Goal: Task Accomplishment & Management: Manage account settings

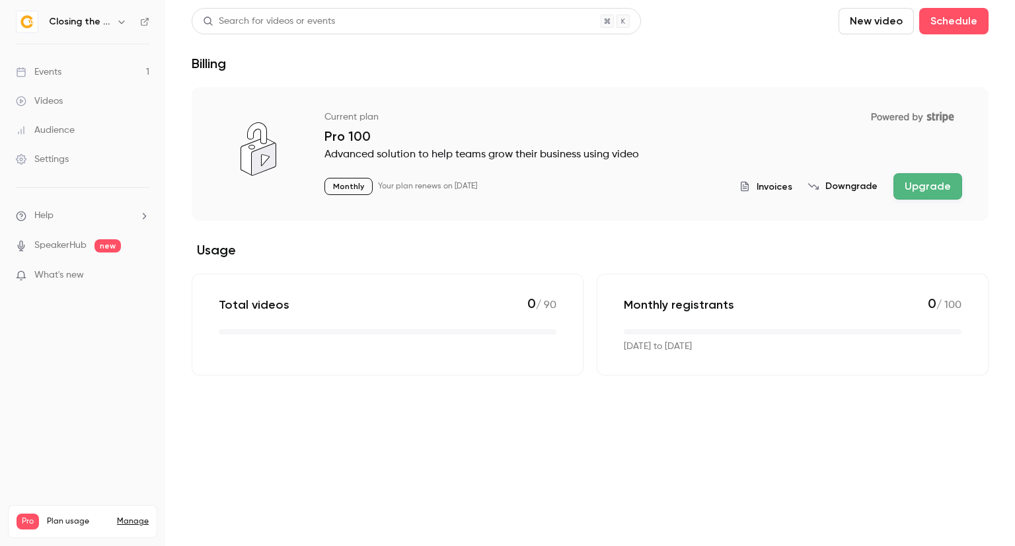
click at [71, 78] on link "Events 1" at bounding box center [82, 71] width 165 height 29
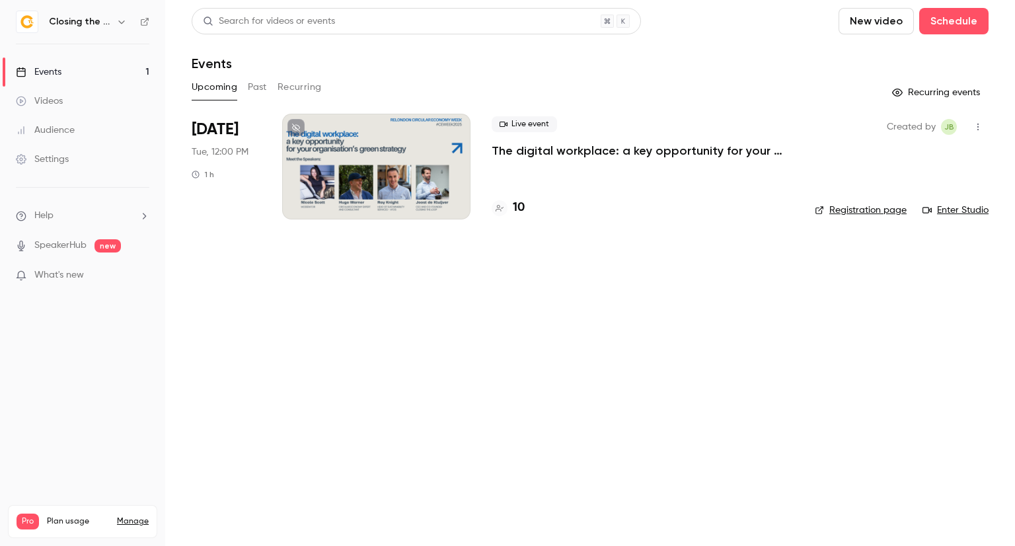
click at [376, 197] on div at bounding box center [376, 167] width 188 height 106
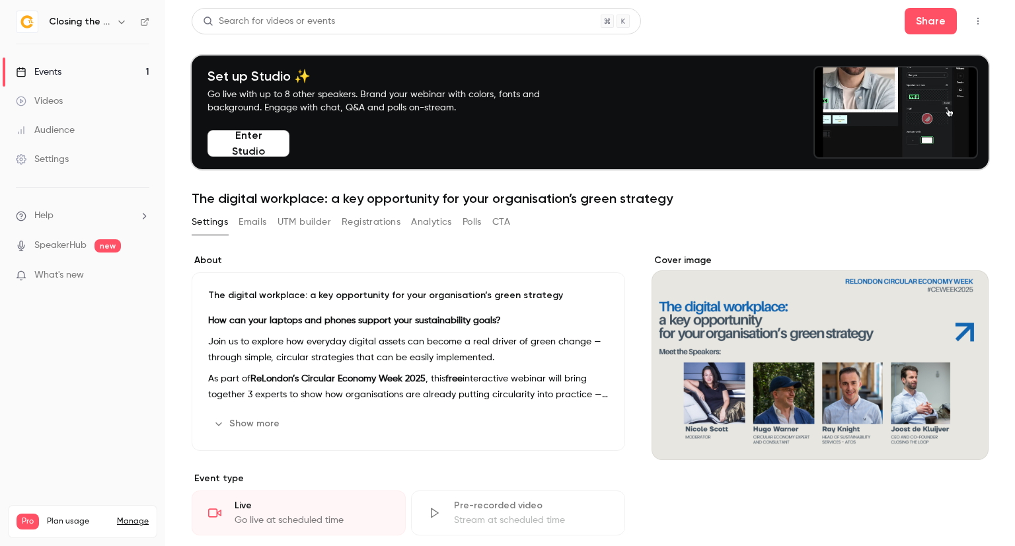
click at [372, 224] on button "Registrations" at bounding box center [371, 221] width 59 height 21
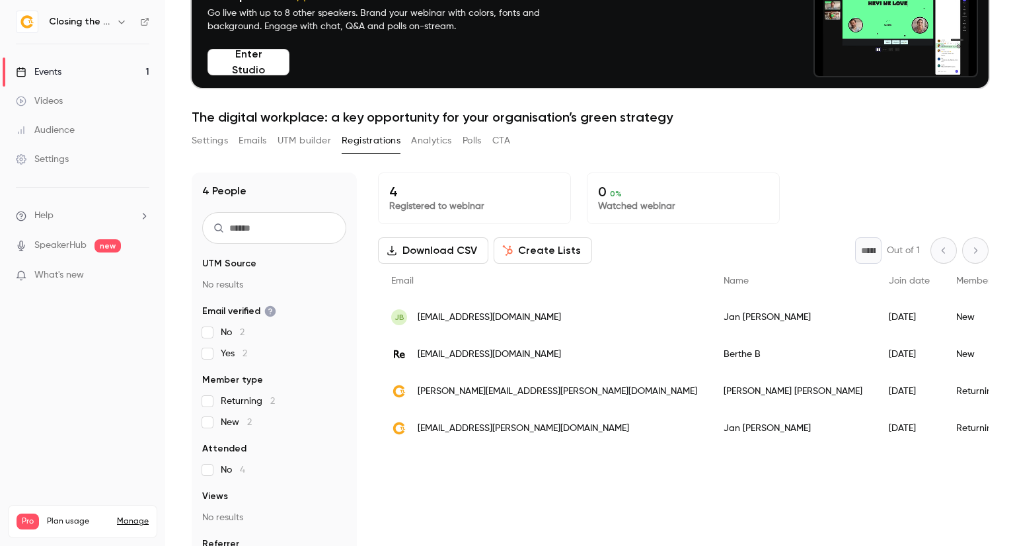
scroll to position [129, 0]
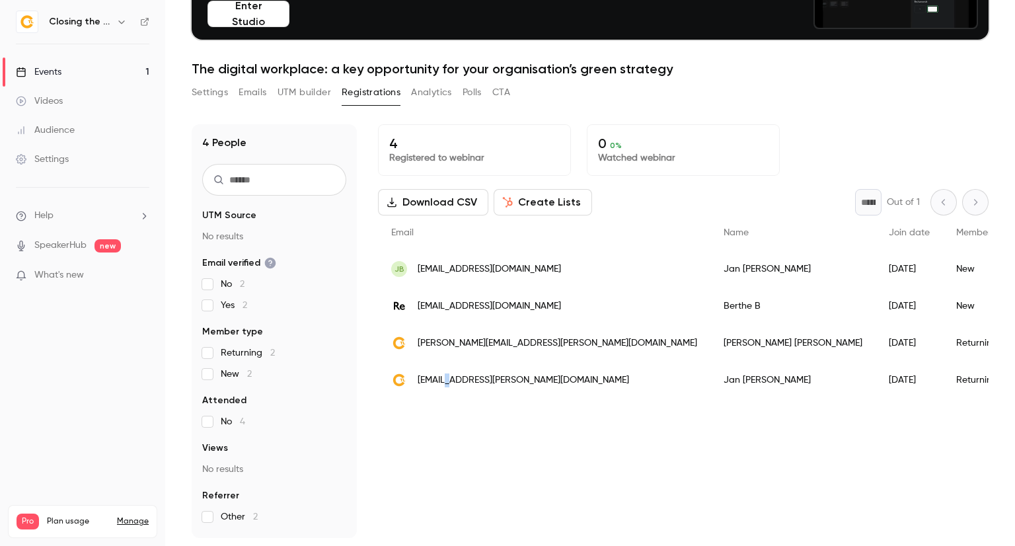
drag, startPoint x: 457, startPoint y: 376, endPoint x: 447, endPoint y: 378, distance: 10.8
click at [447, 378] on span "[EMAIL_ADDRESS][PERSON_NAME][DOMAIN_NAME]" at bounding box center [523, 380] width 211 height 14
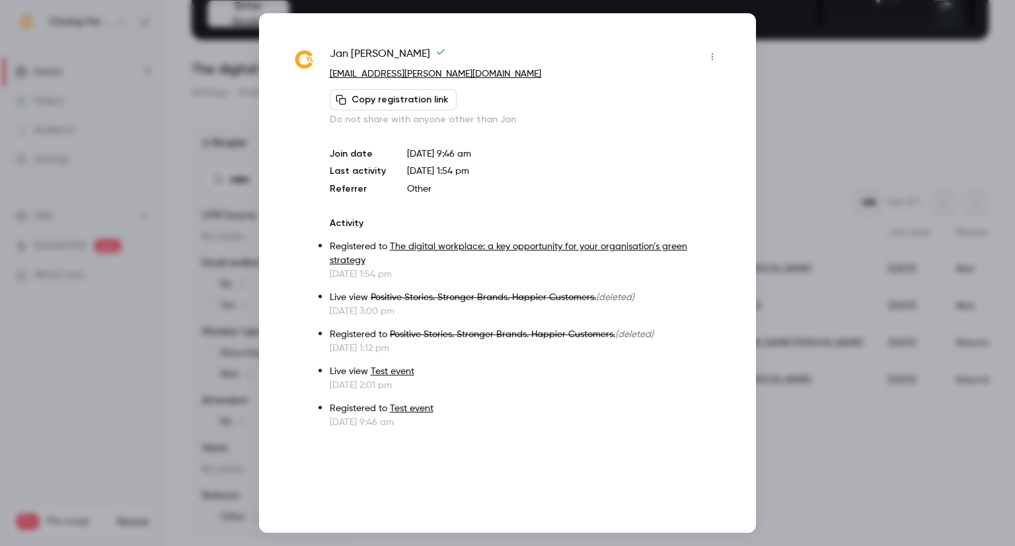
click at [707, 54] on icon "button" at bounding box center [712, 56] width 11 height 9
click at [791, 54] on div at bounding box center [507, 273] width 1015 height 546
click at [788, 77] on div at bounding box center [507, 273] width 1015 height 546
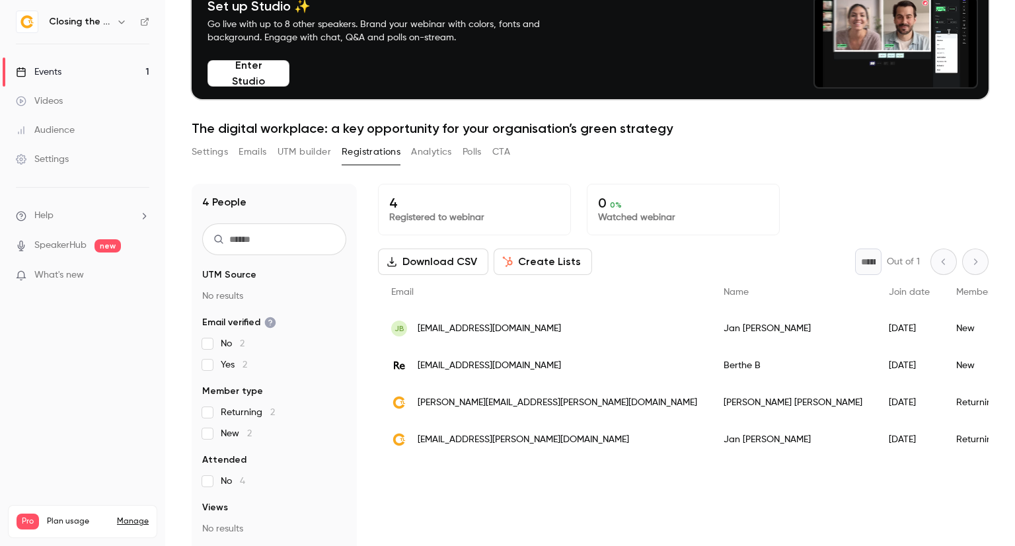
scroll to position [0, 0]
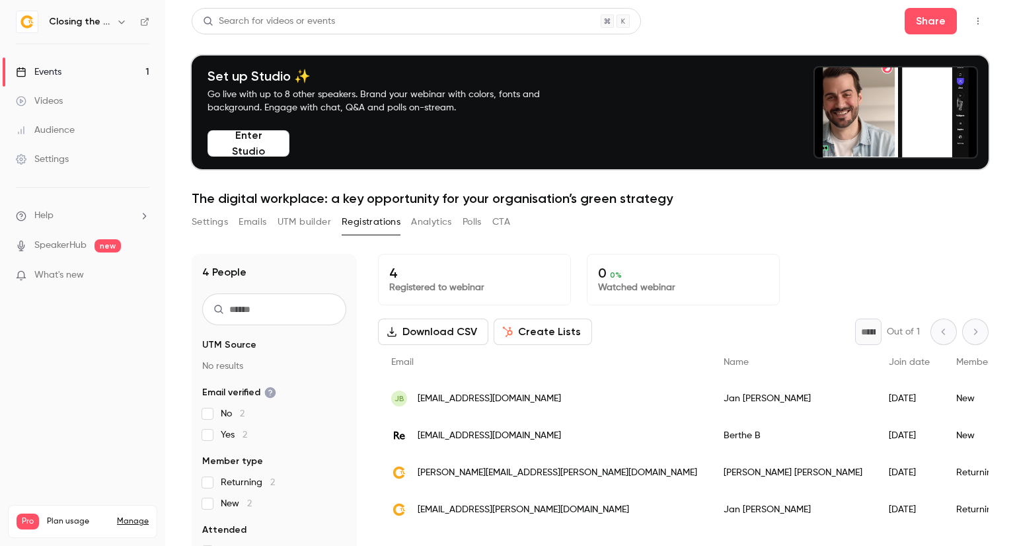
click at [63, 23] on h6 "Closing the Loop" at bounding box center [80, 21] width 62 height 13
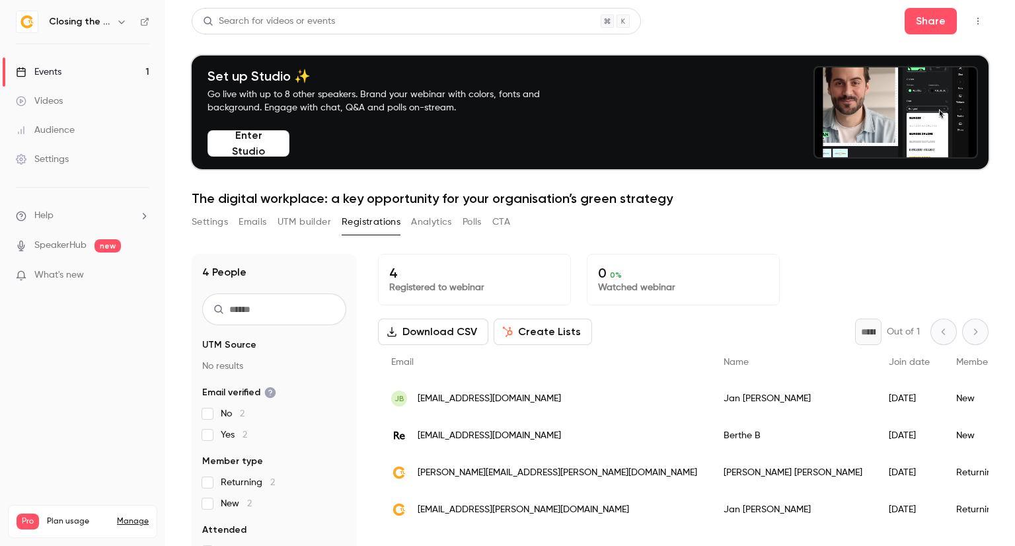
click at [120, 21] on icon "button" at bounding box center [121, 22] width 11 height 11
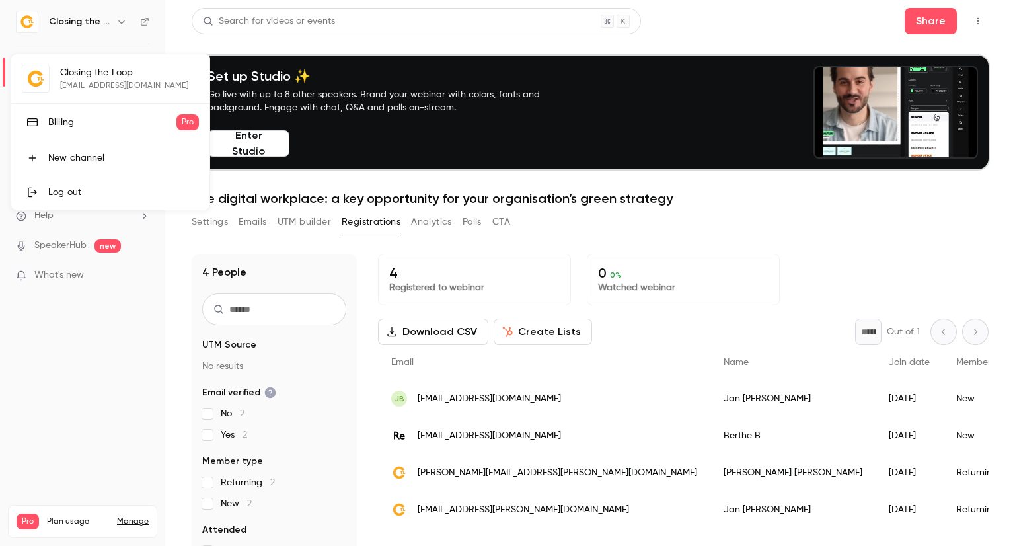
click at [114, 116] on div "Billing" at bounding box center [112, 122] width 128 height 13
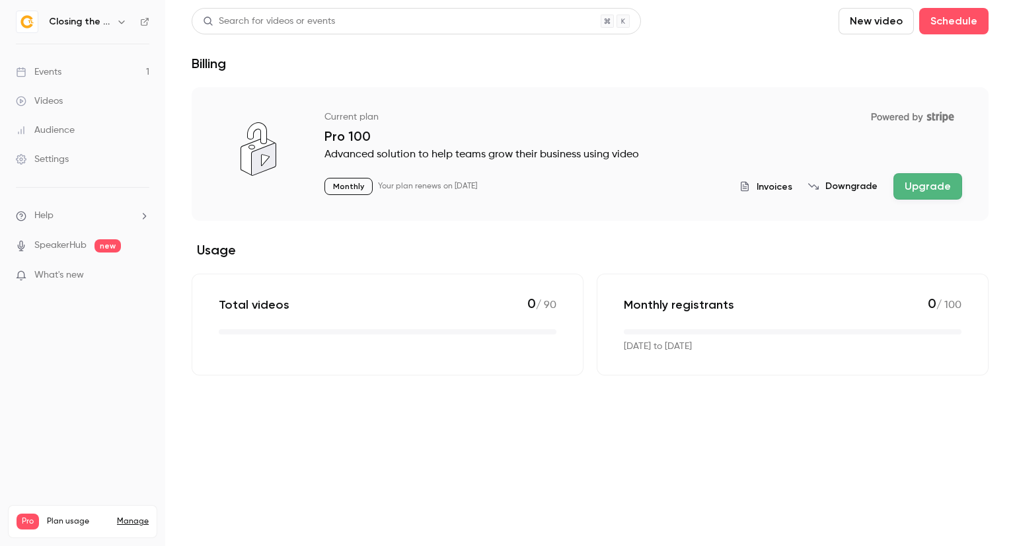
click at [98, 75] on link "Events 1" at bounding box center [82, 71] width 165 height 29
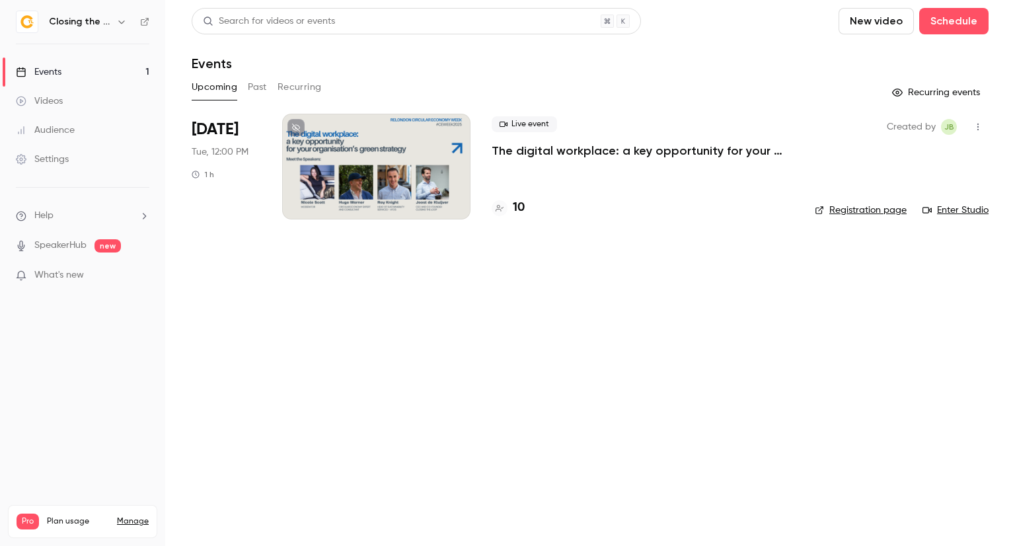
click at [344, 169] on div at bounding box center [376, 167] width 188 height 106
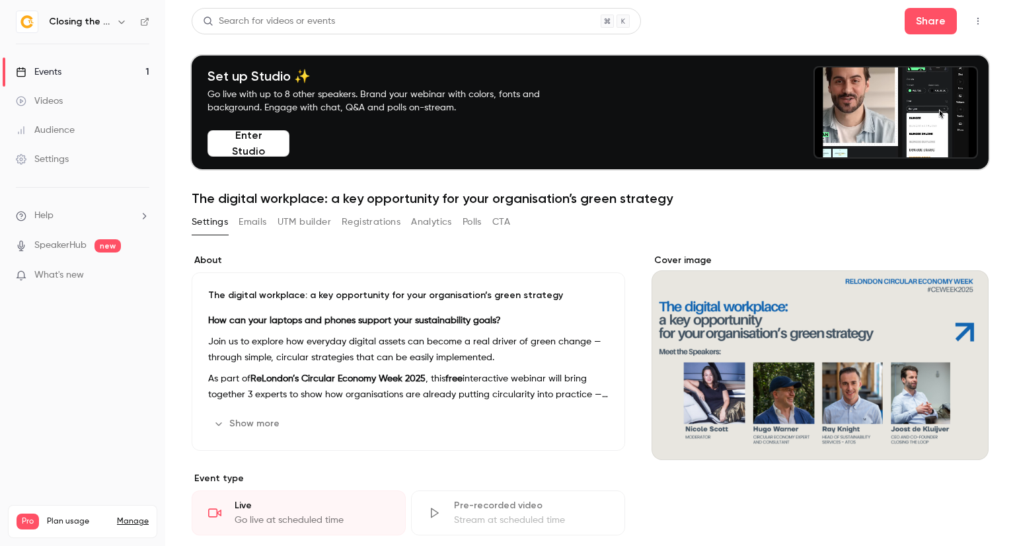
click at [266, 225] on button "Emails" at bounding box center [253, 221] width 28 height 21
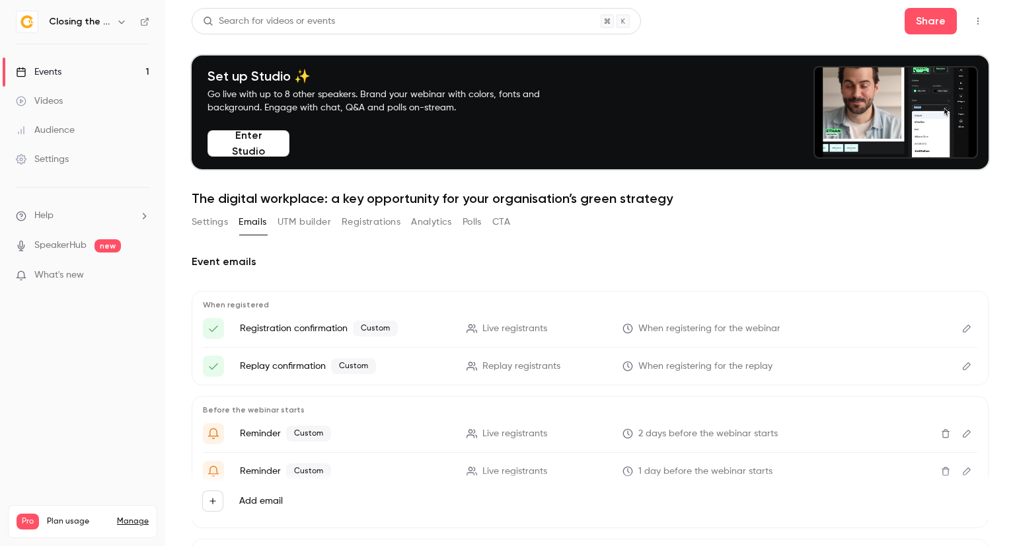
click at [973, 24] on icon "button" at bounding box center [978, 21] width 11 height 9
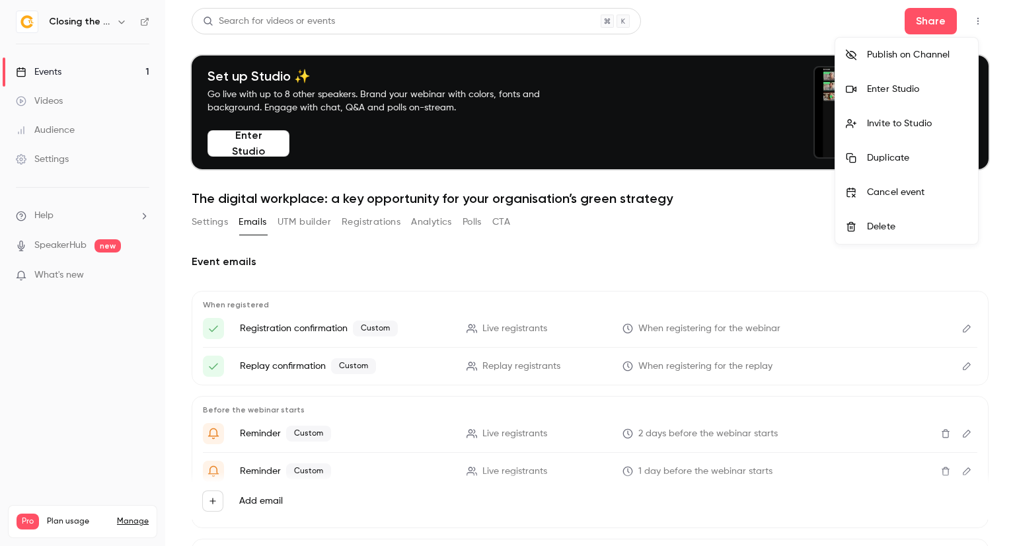
click at [940, 98] on li "Enter Studio" at bounding box center [906, 89] width 143 height 34
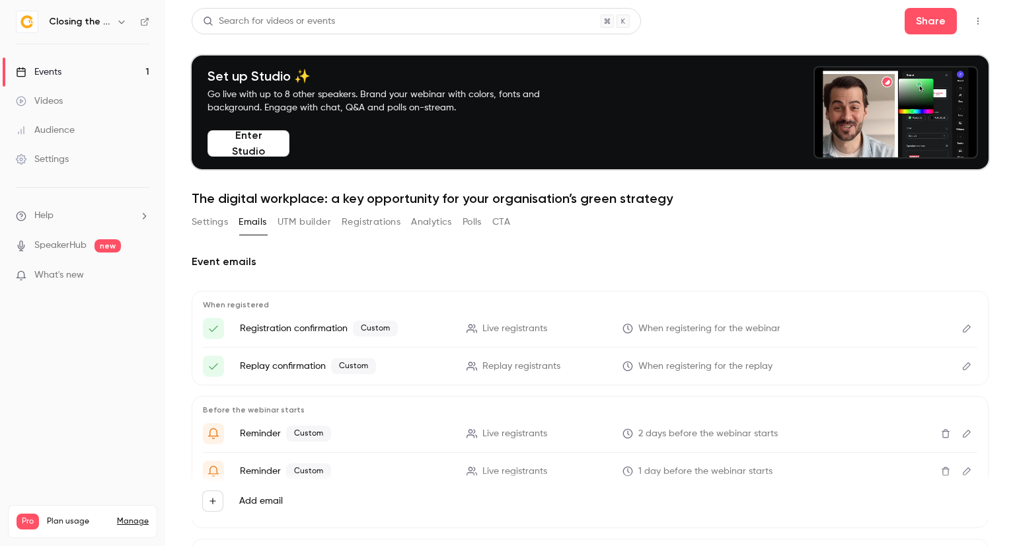
click at [972, 26] on button "button" at bounding box center [977, 21] width 21 height 21
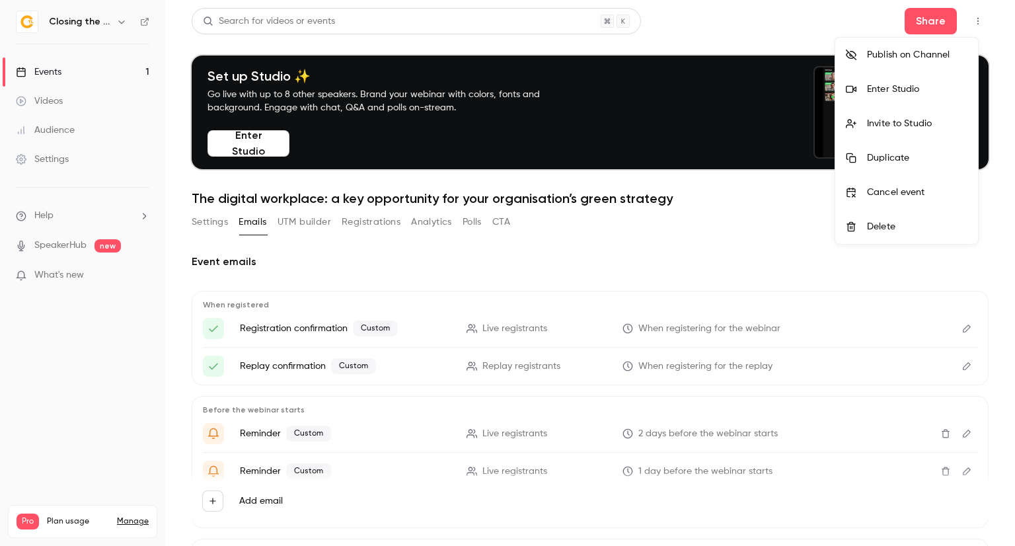
click at [723, 242] on div at bounding box center [507, 273] width 1015 height 546
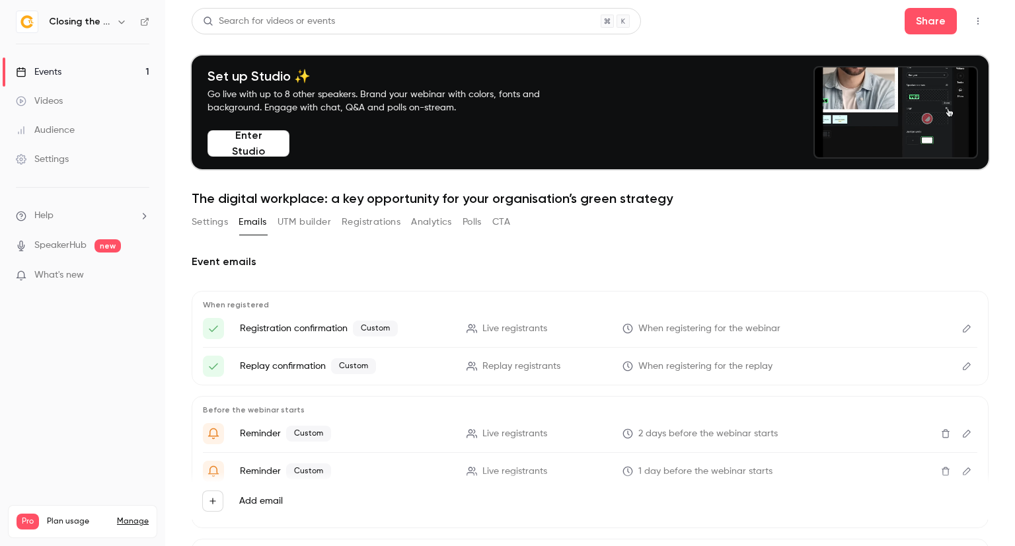
click at [74, 77] on link "Events 1" at bounding box center [82, 71] width 165 height 29
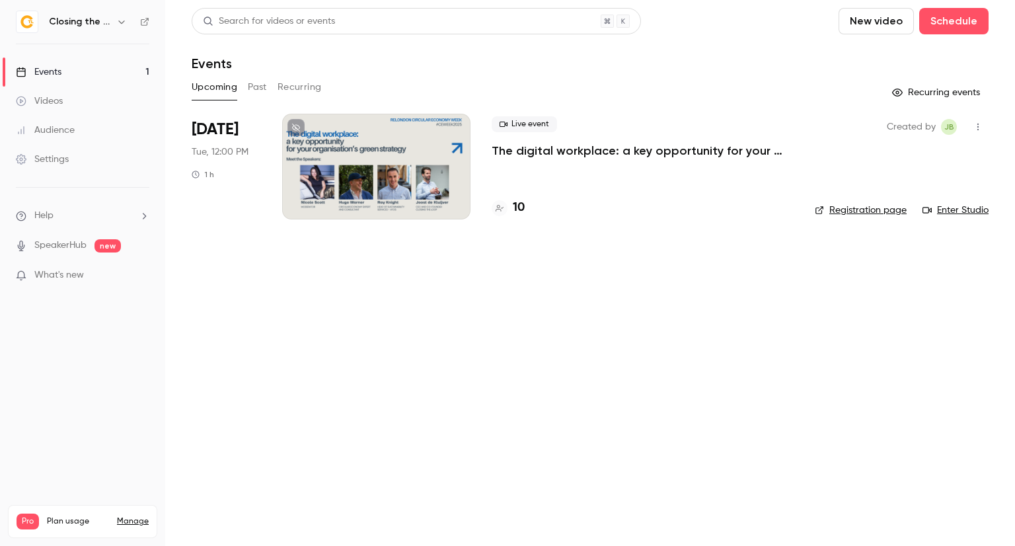
click at [252, 94] on button "Past" at bounding box center [257, 87] width 19 height 21
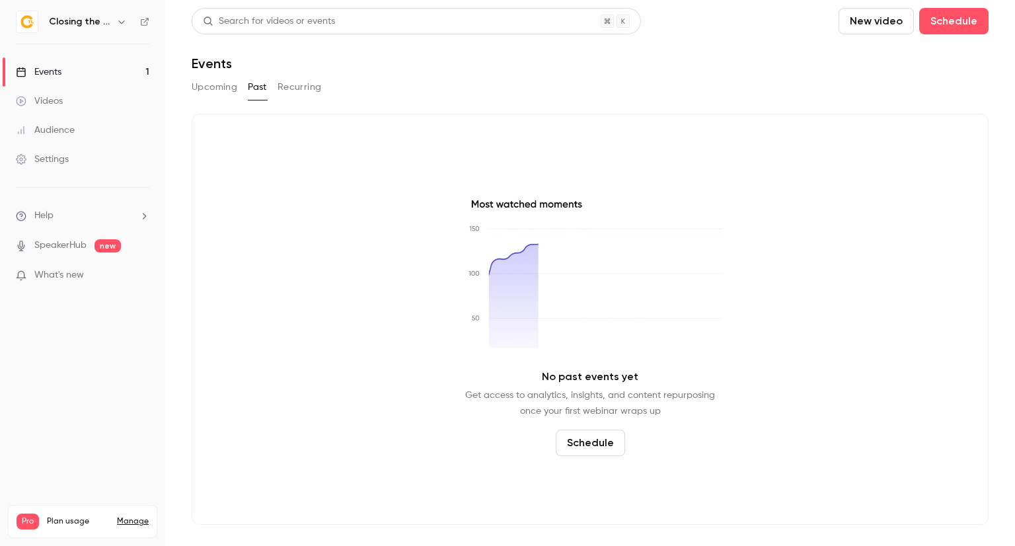
click at [100, 18] on h6 "Closing the Loop" at bounding box center [80, 21] width 62 height 13
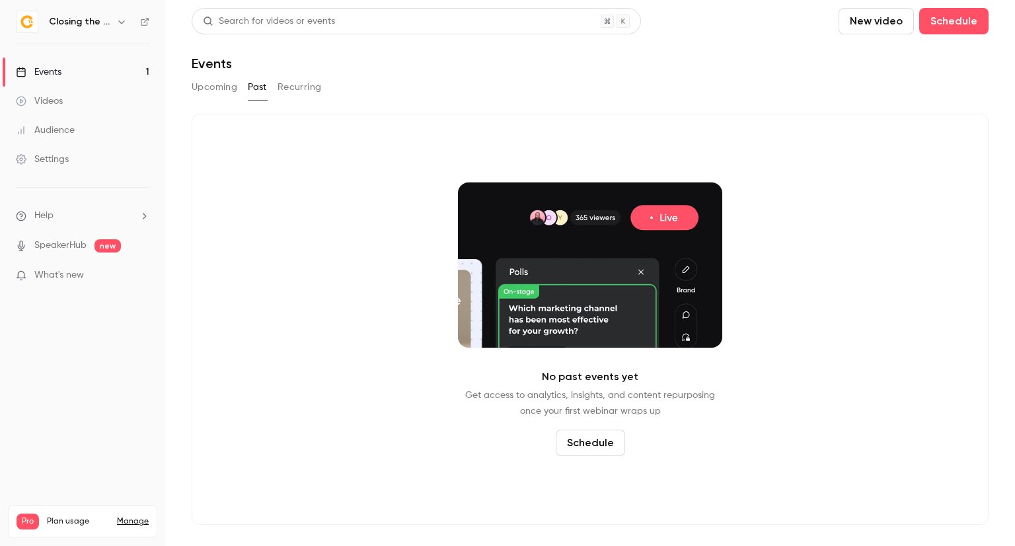
click at [119, 19] on icon "button" at bounding box center [121, 22] width 11 height 11
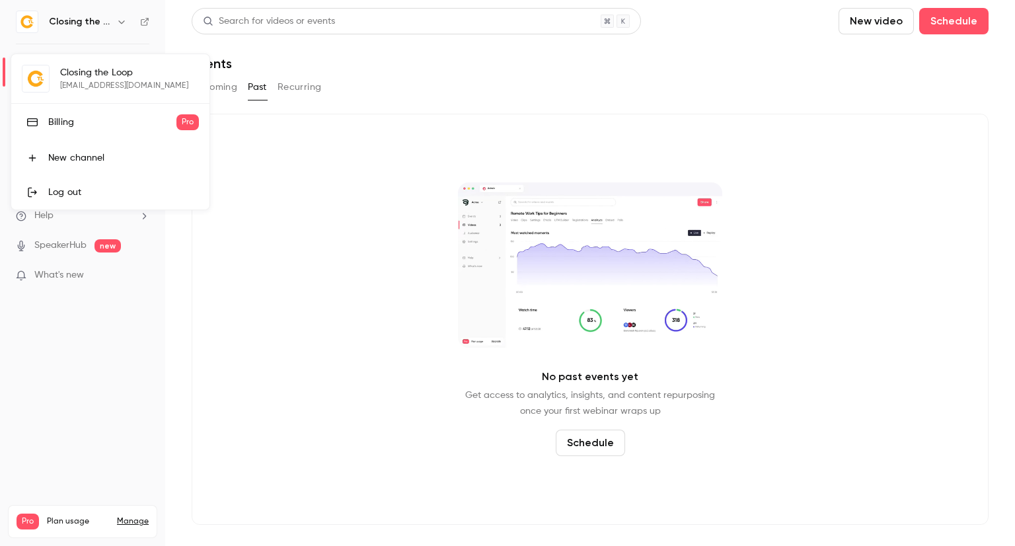
click at [122, 21] on div at bounding box center [507, 273] width 1015 height 546
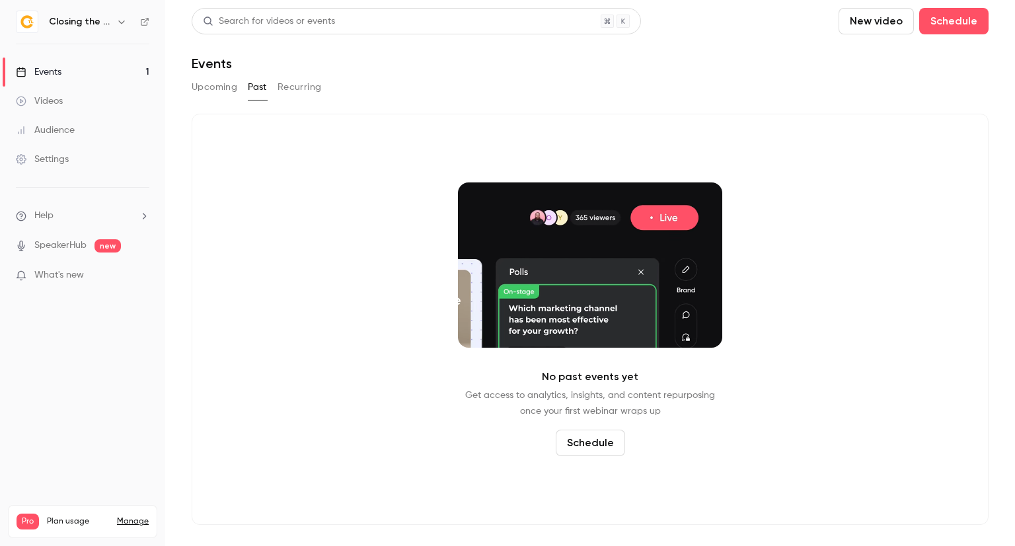
click at [122, 21] on icon "button" at bounding box center [121, 22] width 11 height 11
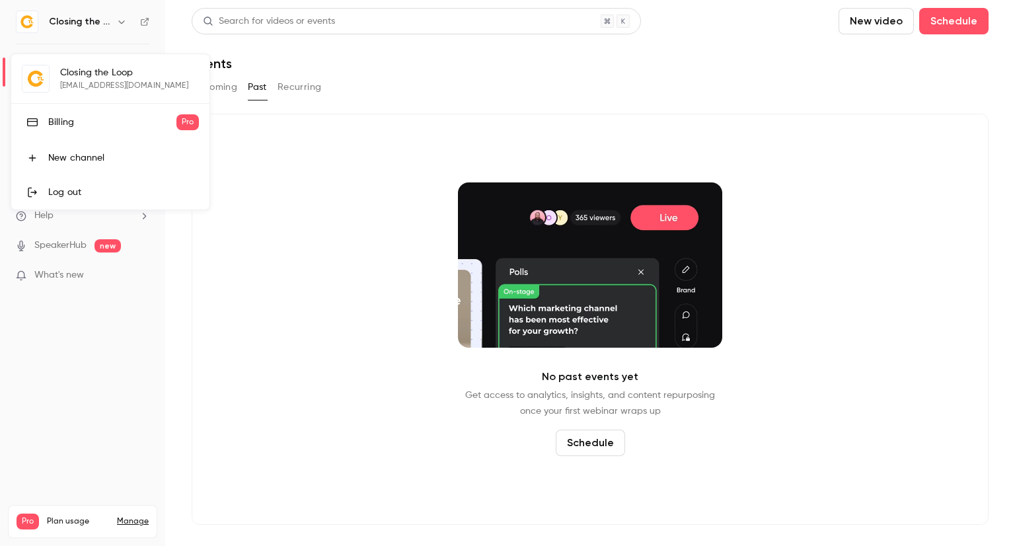
click at [346, 190] on div at bounding box center [507, 273] width 1015 height 546
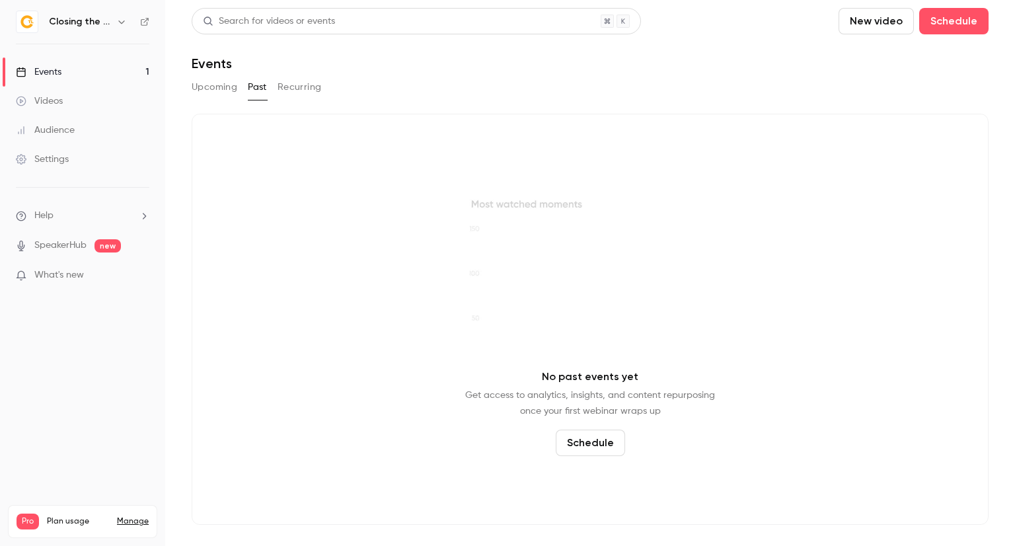
click at [299, 89] on button "Recurring" at bounding box center [299, 87] width 44 height 21
click at [264, 89] on button "Past" at bounding box center [257, 87] width 19 height 21
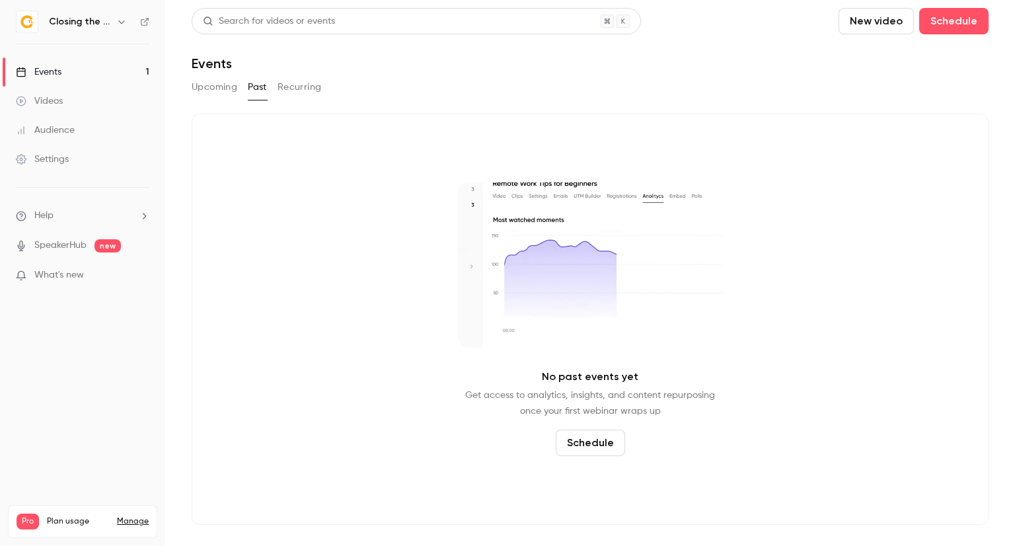
click at [226, 89] on button "Upcoming" at bounding box center [215, 87] width 46 height 21
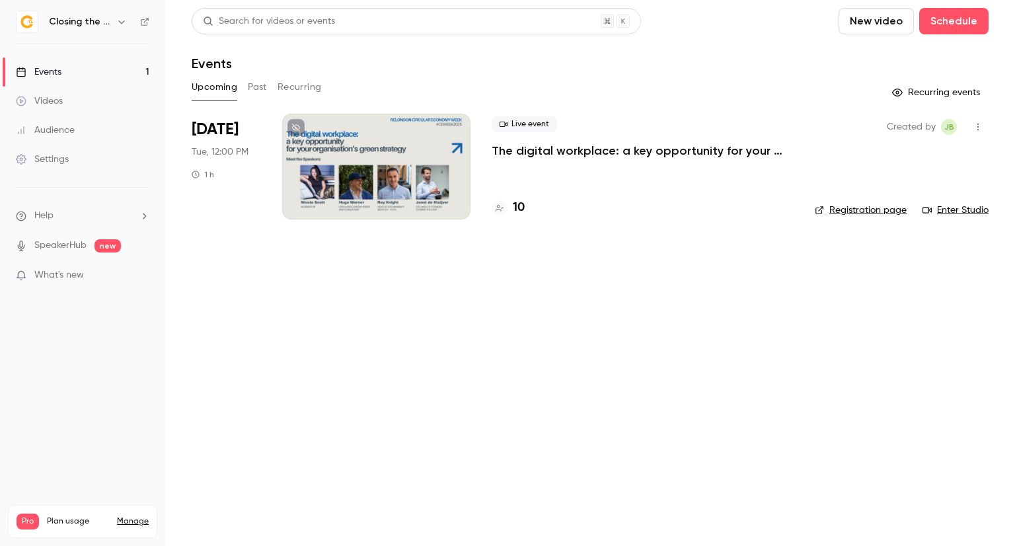
click at [61, 20] on h6 "Closing the Loop" at bounding box center [80, 21] width 62 height 13
click at [120, 20] on icon "button" at bounding box center [121, 22] width 11 height 11
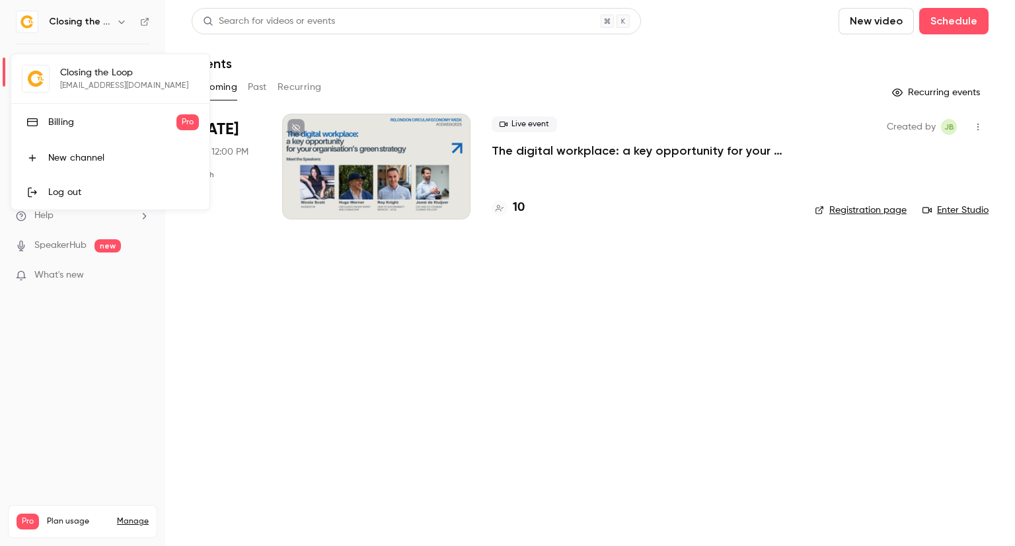
click at [73, 184] on link "Log out" at bounding box center [110, 192] width 198 height 34
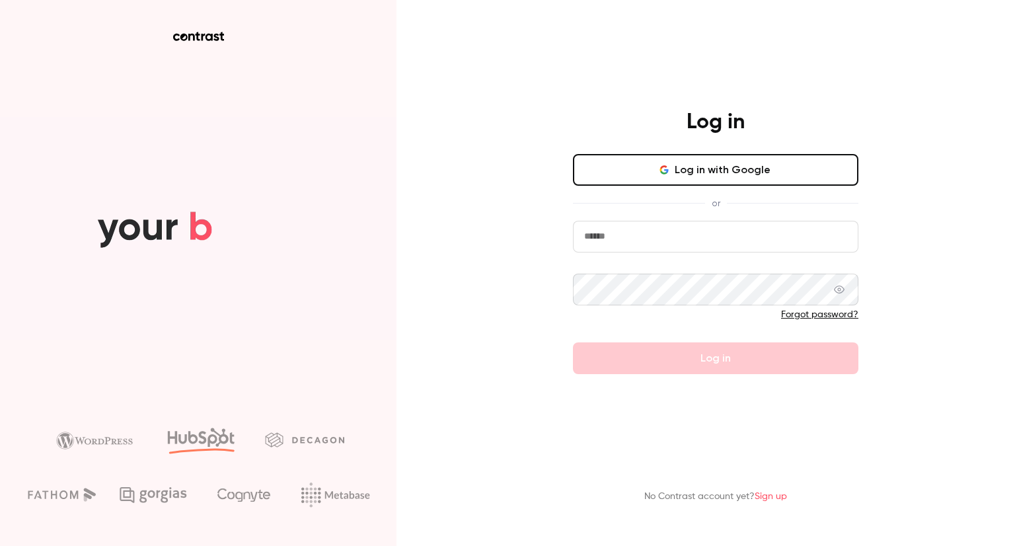
click at [613, 161] on button "Log in with Google" at bounding box center [715, 170] width 285 height 32
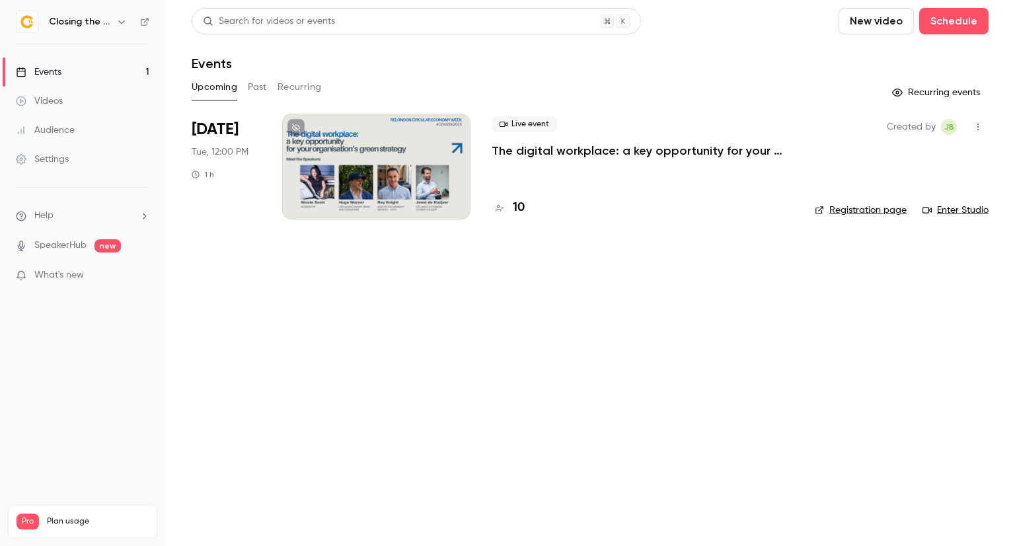
click at [120, 20] on icon "button" at bounding box center [121, 22] width 11 height 11
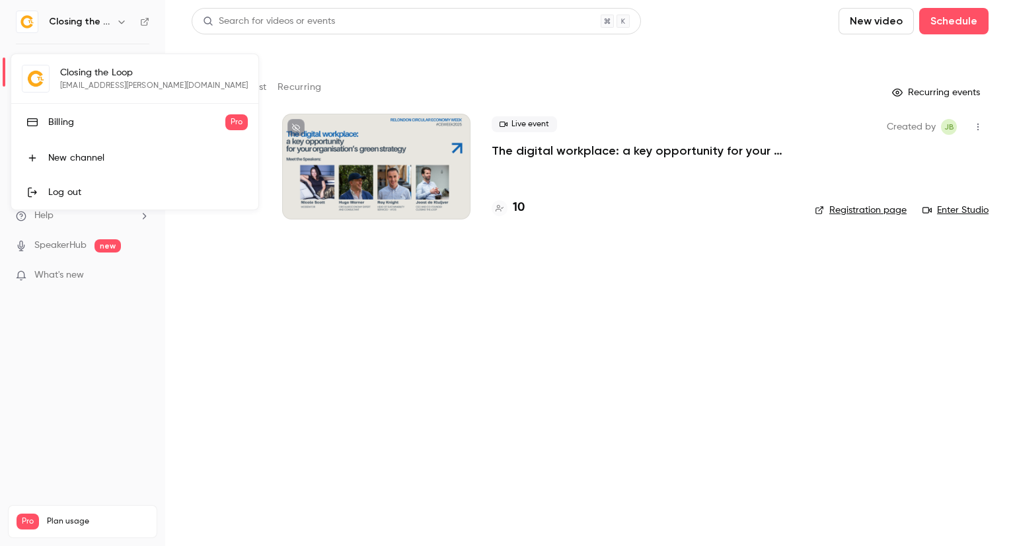
click at [254, 236] on div at bounding box center [507, 273] width 1015 height 546
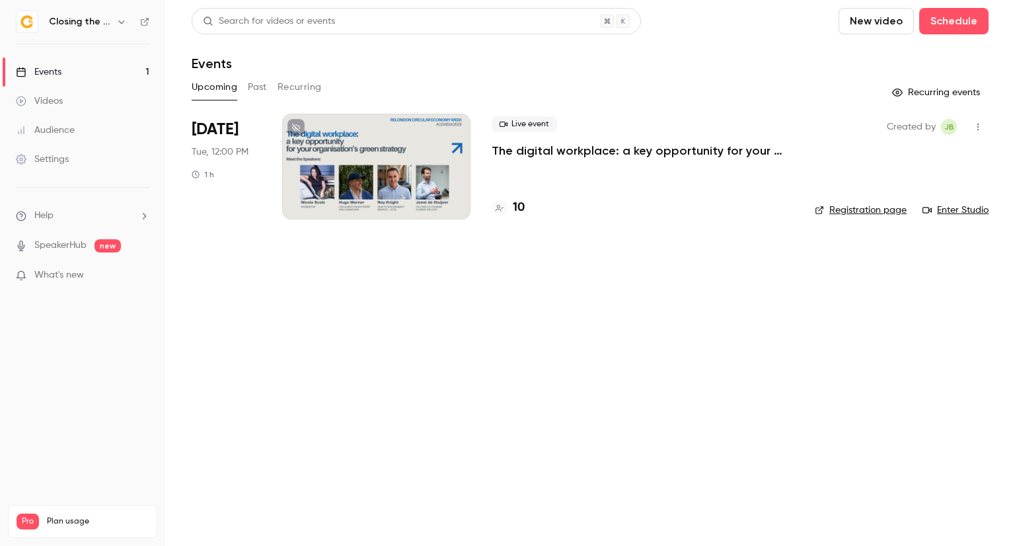
click at [256, 89] on button "Past" at bounding box center [257, 87] width 19 height 21
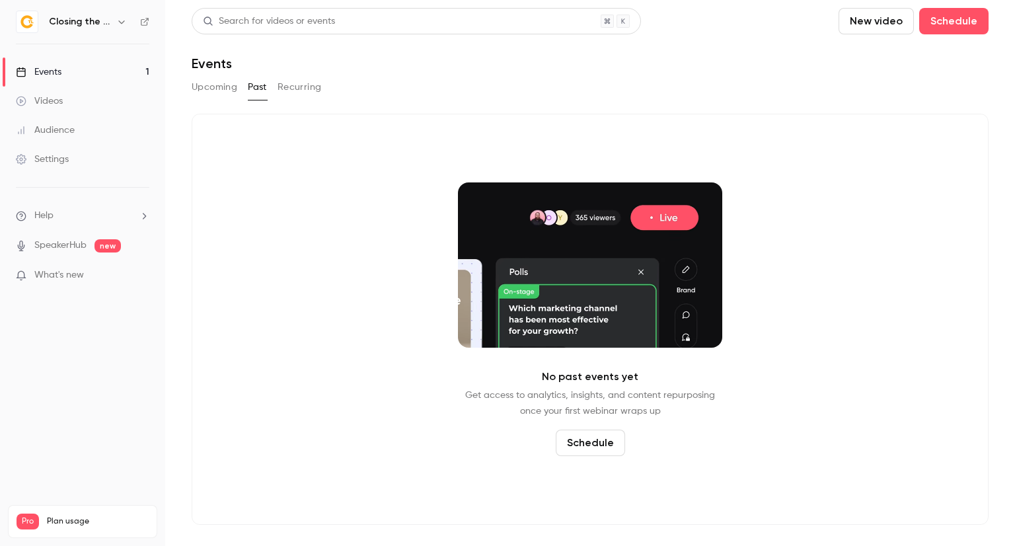
click at [58, 106] on div "Videos" at bounding box center [39, 100] width 47 height 13
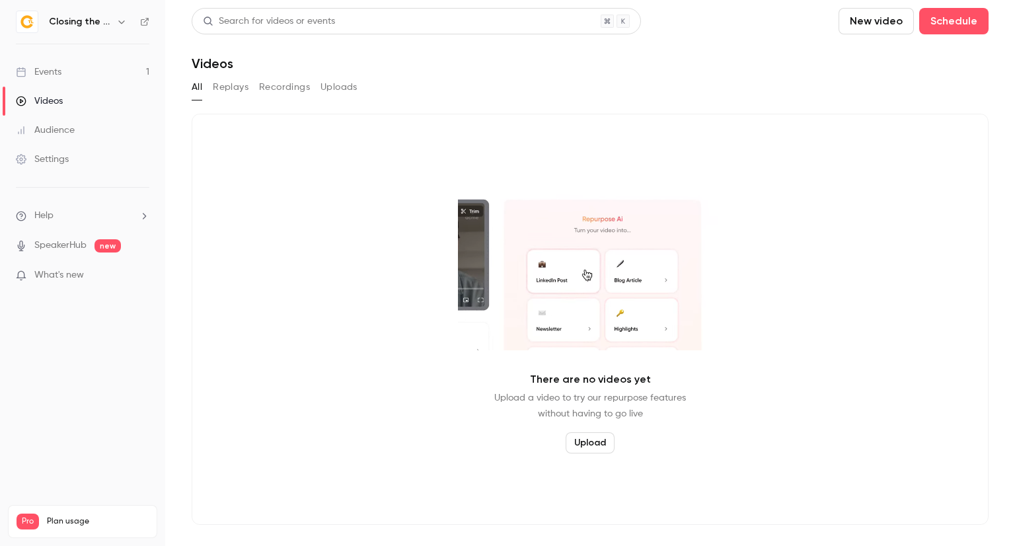
click at [233, 87] on button "Replays" at bounding box center [231, 87] width 36 height 21
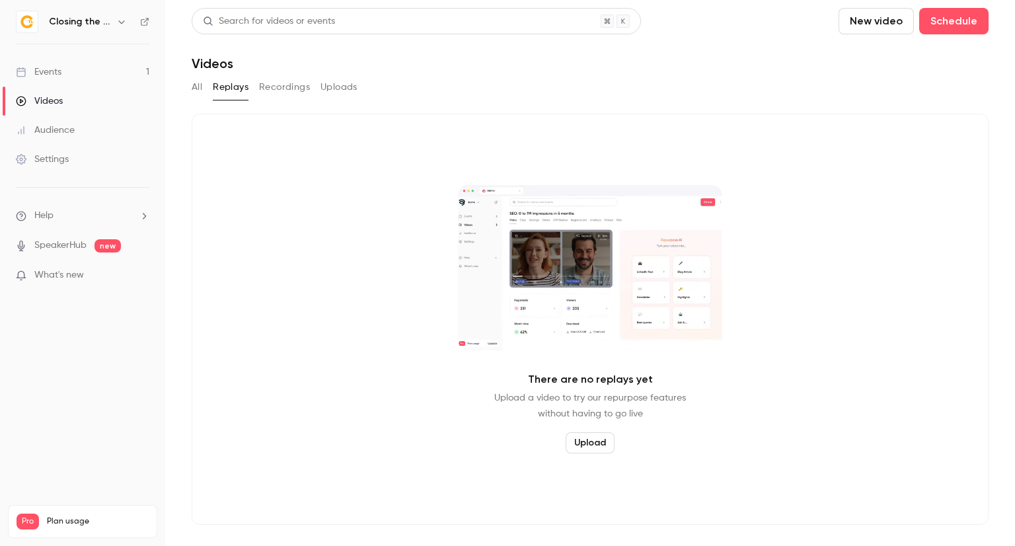
click at [272, 86] on button "Recordings" at bounding box center [284, 87] width 51 height 21
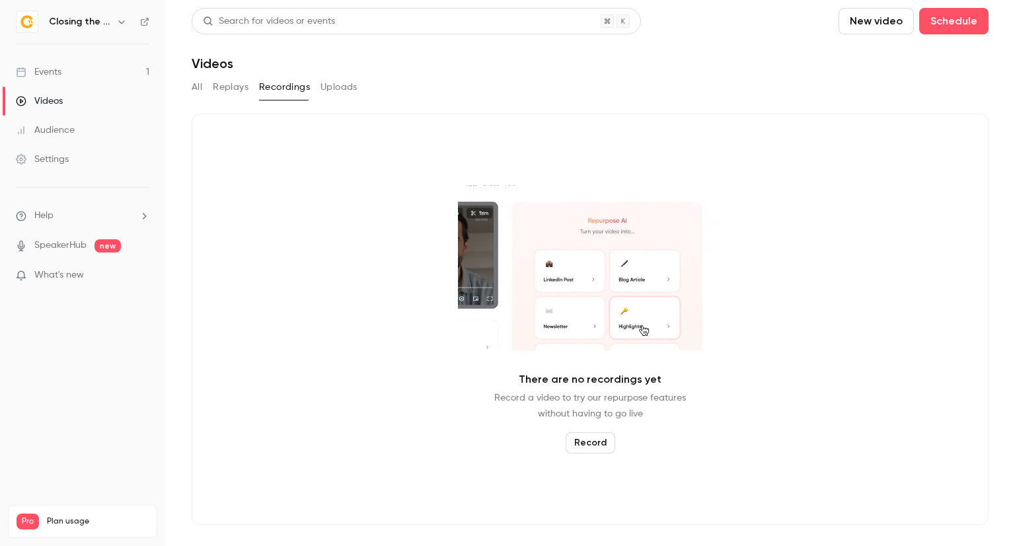
click at [77, 61] on link "Events 1" at bounding box center [82, 71] width 165 height 29
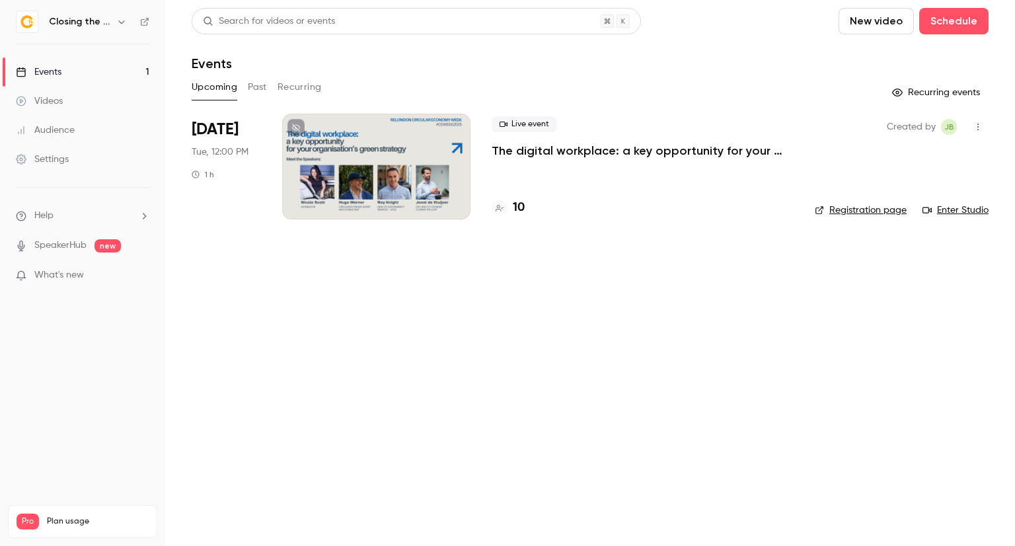
click at [262, 85] on button "Past" at bounding box center [257, 87] width 19 height 21
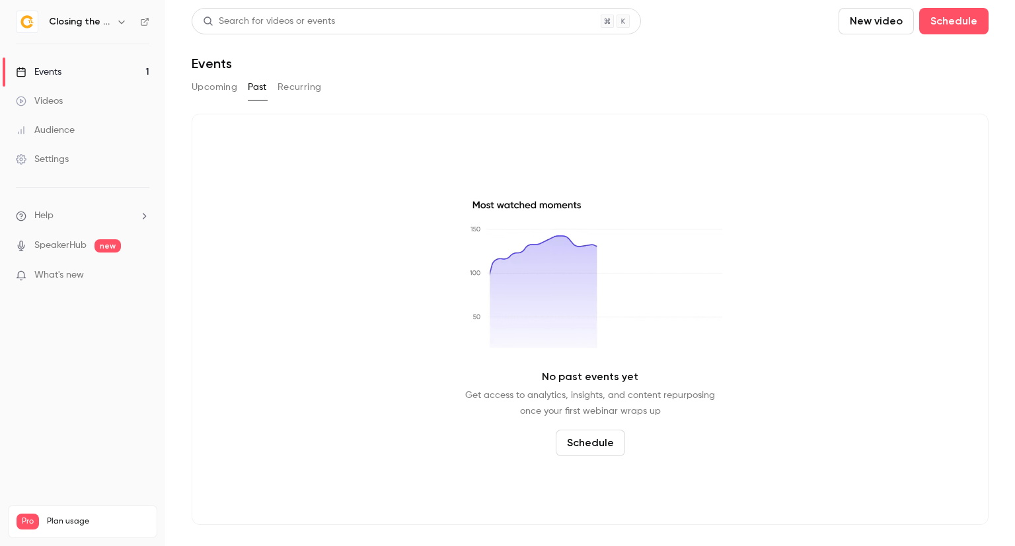
click at [118, 73] on link "Events 1" at bounding box center [82, 71] width 165 height 29
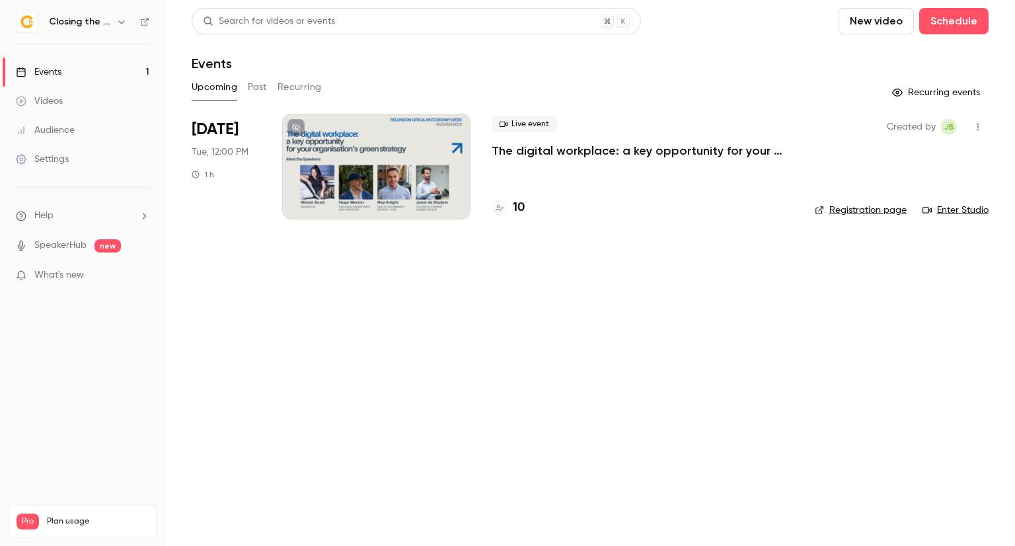
click at [405, 180] on div at bounding box center [376, 167] width 188 height 106
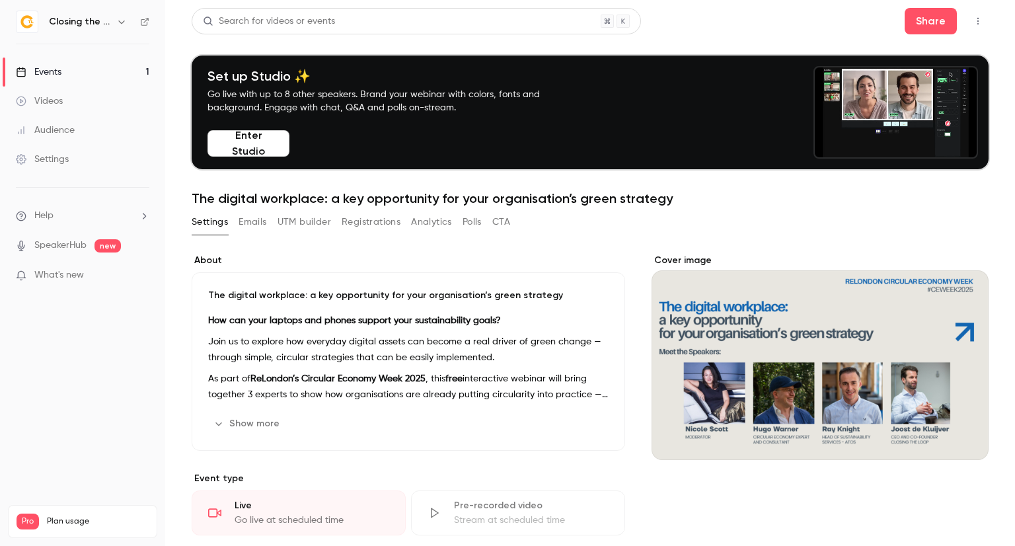
click at [370, 223] on button "Registrations" at bounding box center [371, 221] width 59 height 21
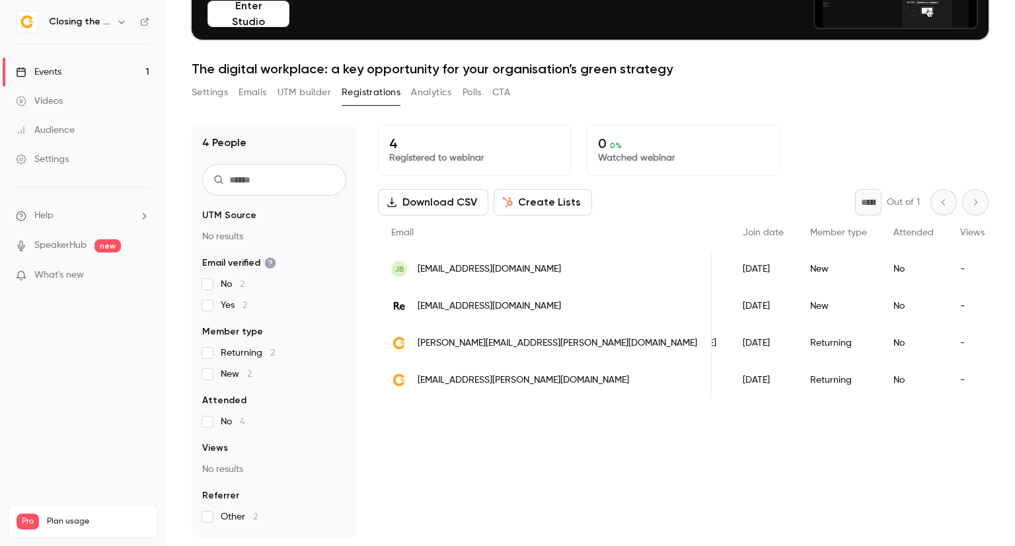
scroll to position [0, 161]
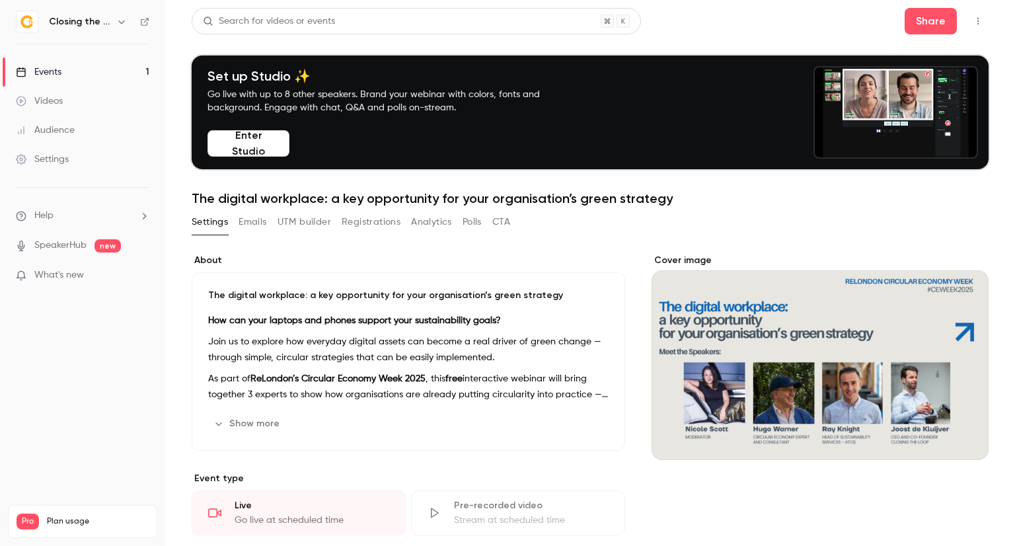
click at [91, 70] on link "Events 1" at bounding box center [82, 71] width 165 height 29
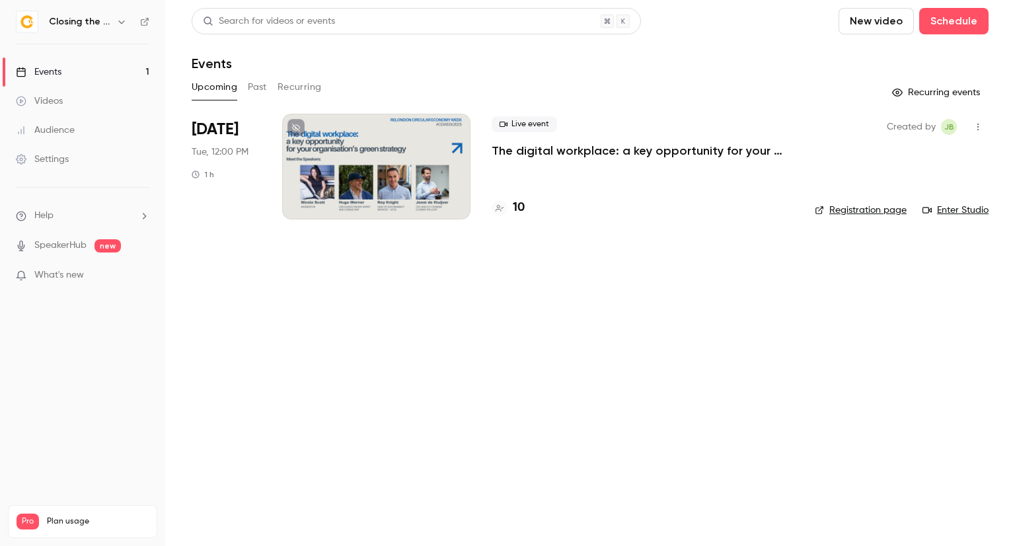
click at [256, 89] on button "Past" at bounding box center [257, 87] width 19 height 21
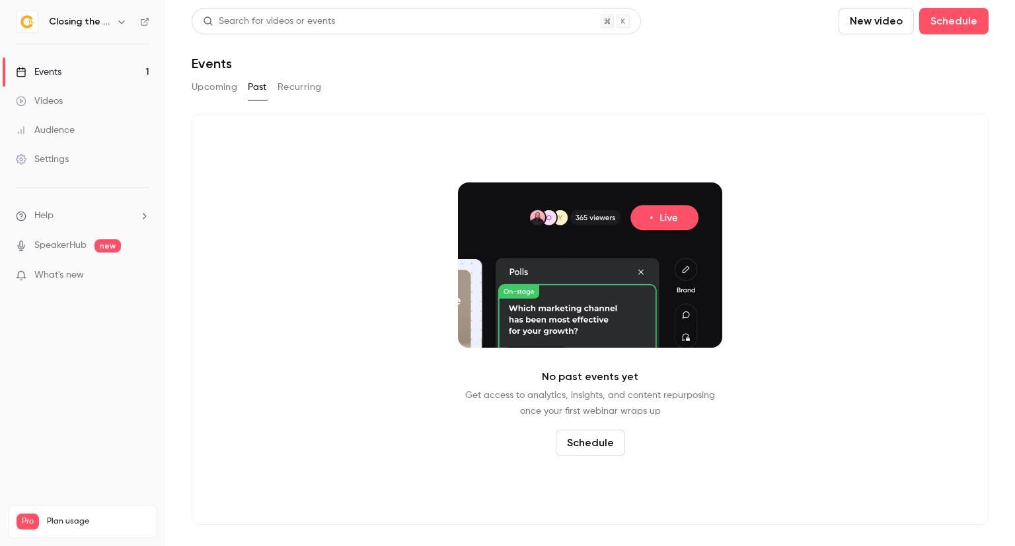
click at [88, 67] on link "Events 1" at bounding box center [82, 71] width 165 height 29
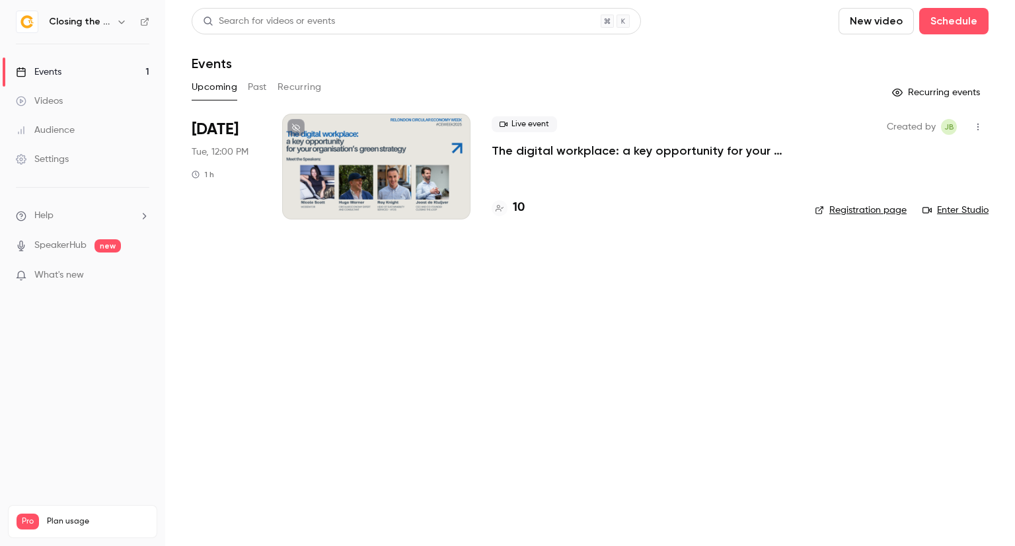
click at [523, 210] on h4 "10" at bounding box center [519, 208] width 12 height 18
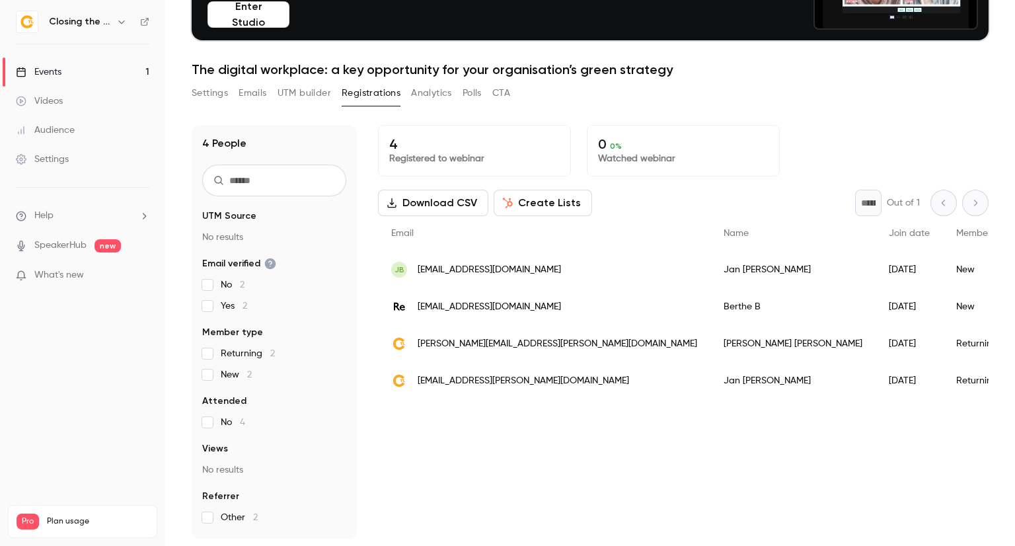
scroll to position [129, 0]
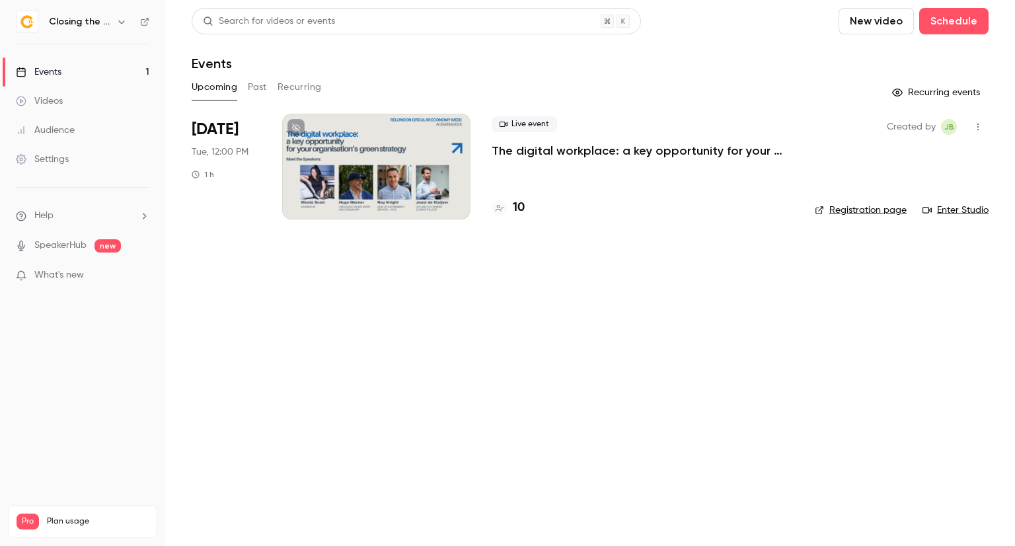
click at [261, 82] on button "Past" at bounding box center [257, 87] width 19 height 21
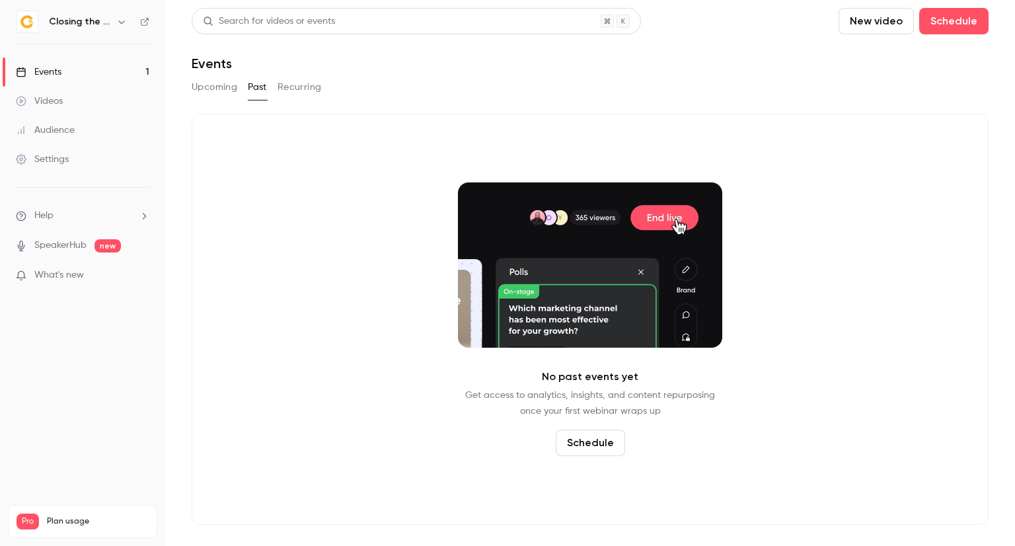
click at [85, 67] on link "Events 1" at bounding box center [82, 71] width 165 height 29
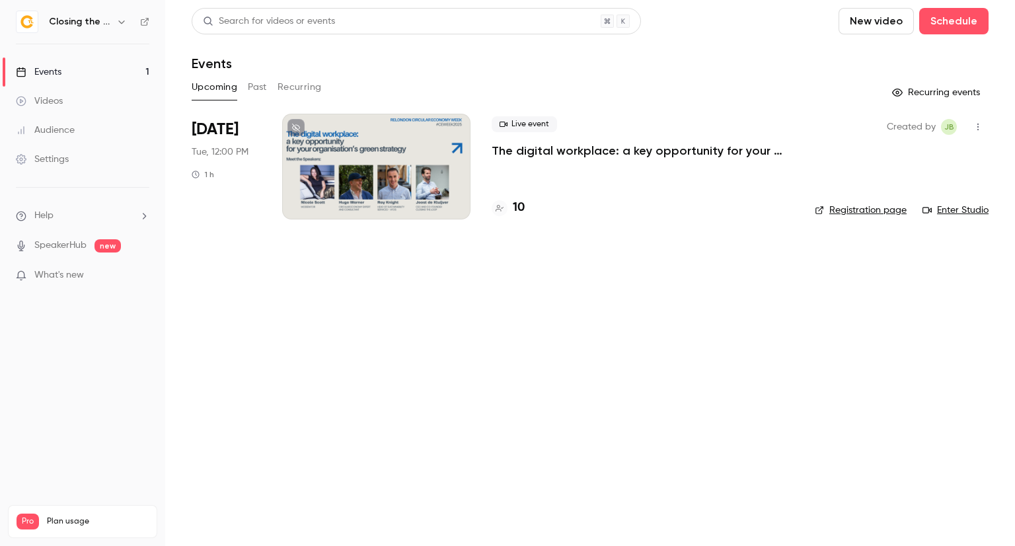
click at [119, 20] on icon "button" at bounding box center [121, 21] width 6 height 3
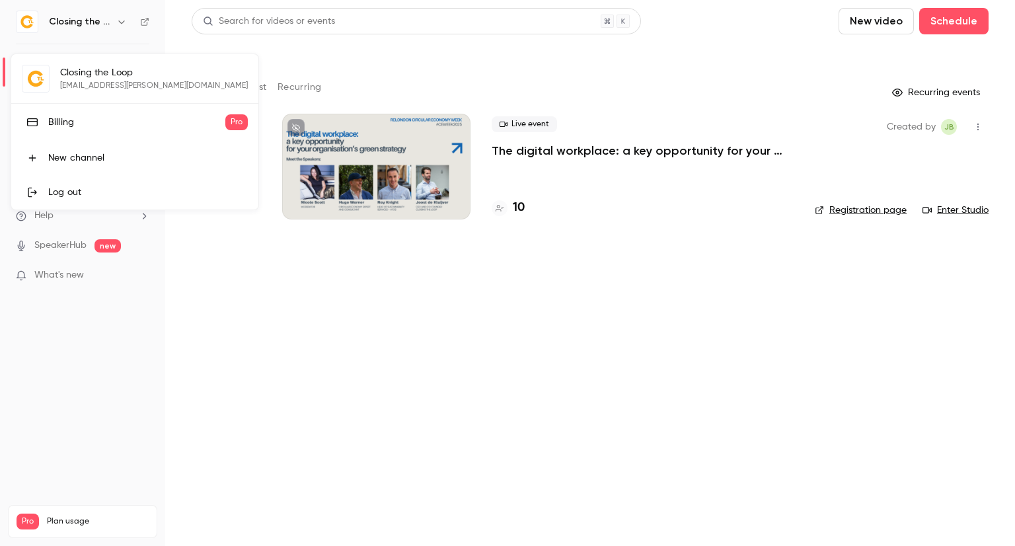
click at [276, 299] on div at bounding box center [507, 273] width 1015 height 546
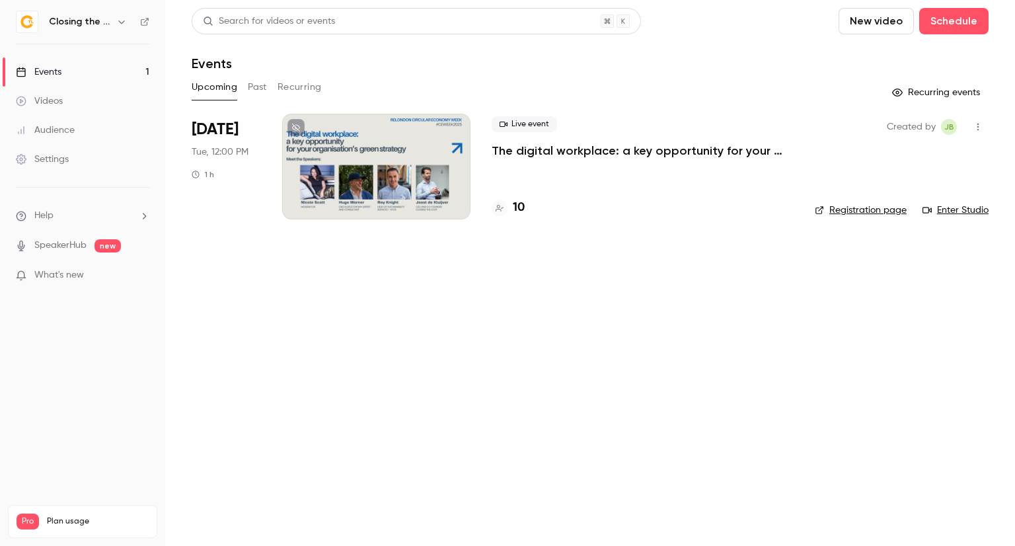
click at [122, 28] on button "button" at bounding box center [122, 22] width 16 height 16
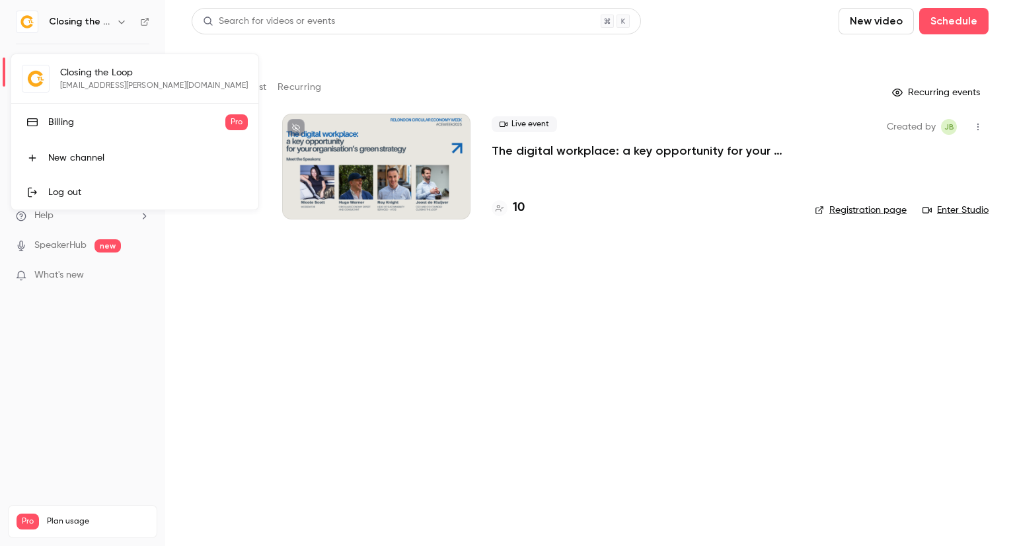
click at [111, 129] on link "Billing Pro" at bounding box center [134, 122] width 247 height 37
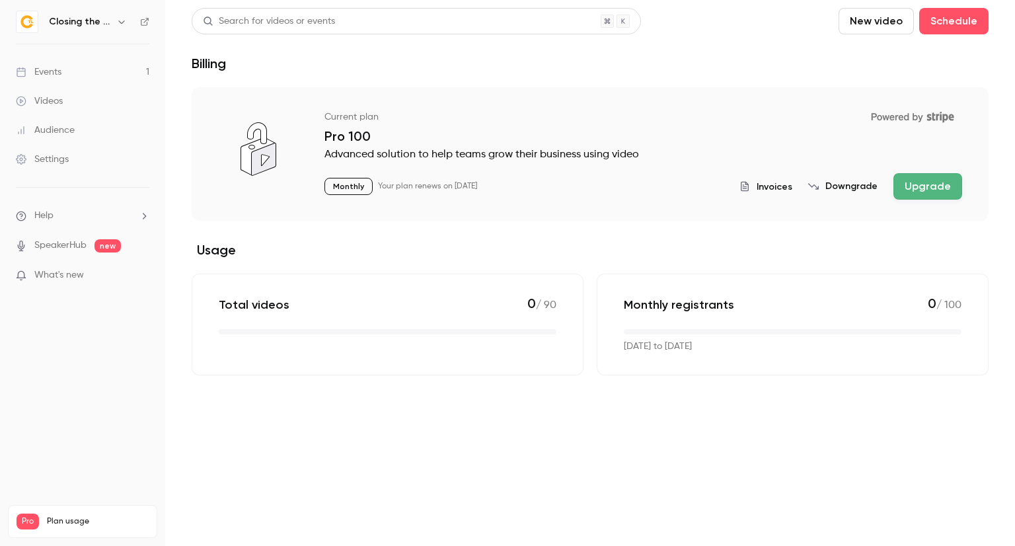
click at [331, 11] on div "Search for videos or events" at bounding box center [416, 21] width 449 height 26
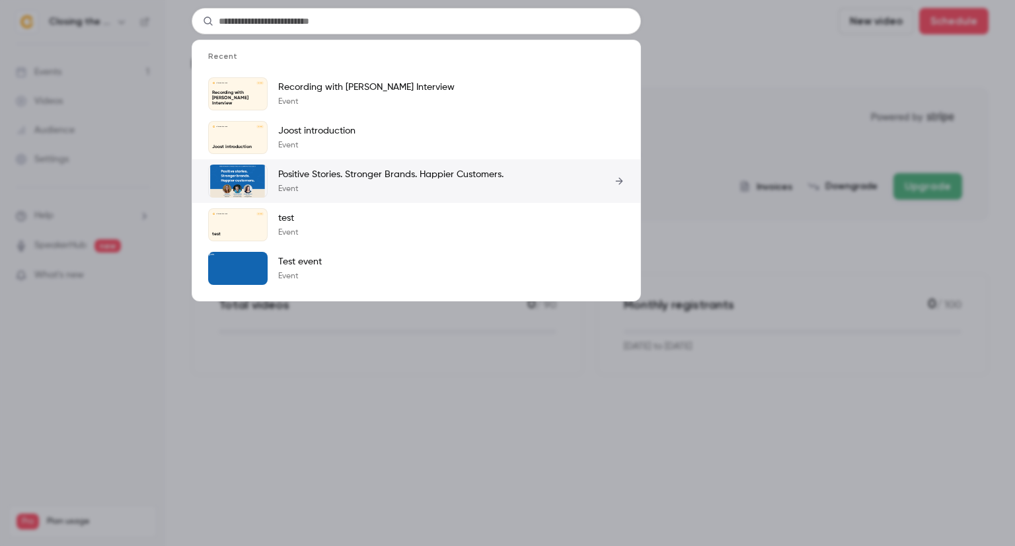
click at [310, 174] on p "Positive Stories. Stronger Brands. Happier Customers." at bounding box center [390, 174] width 225 height 13
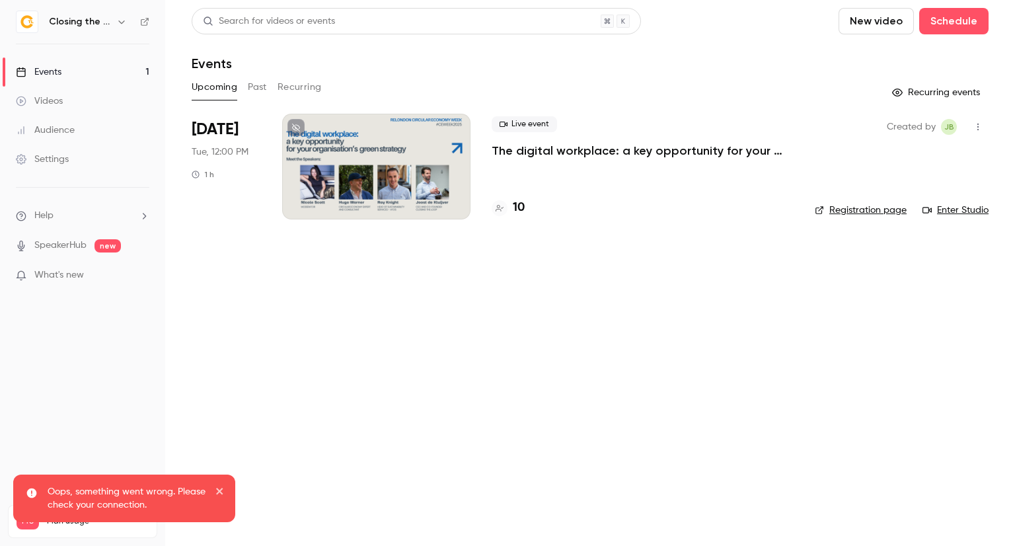
click at [87, 65] on link "Events 1" at bounding box center [82, 71] width 165 height 29
click at [248, 85] on button "Past" at bounding box center [257, 87] width 19 height 21
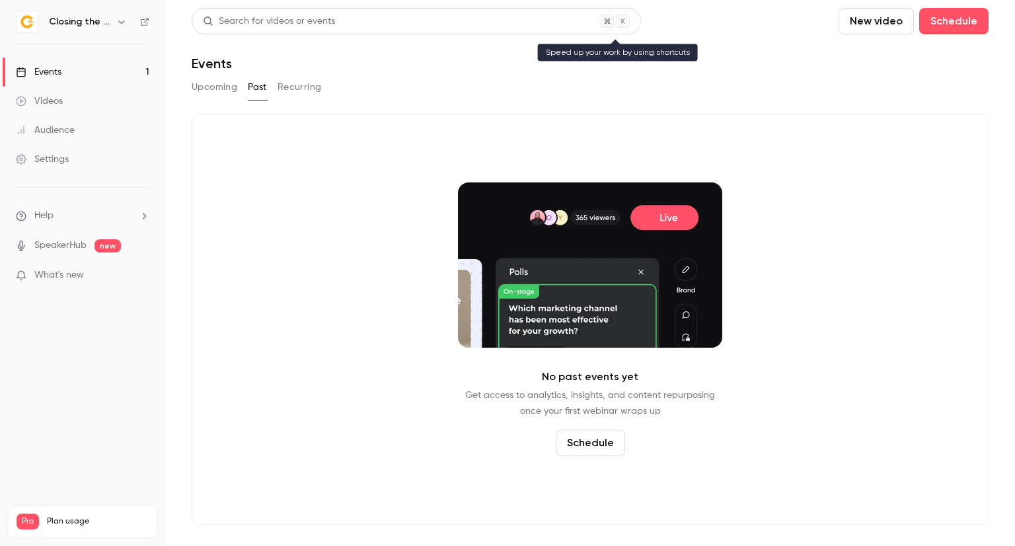
click at [277, 20] on div "Search for videos or events" at bounding box center [269, 22] width 132 height 14
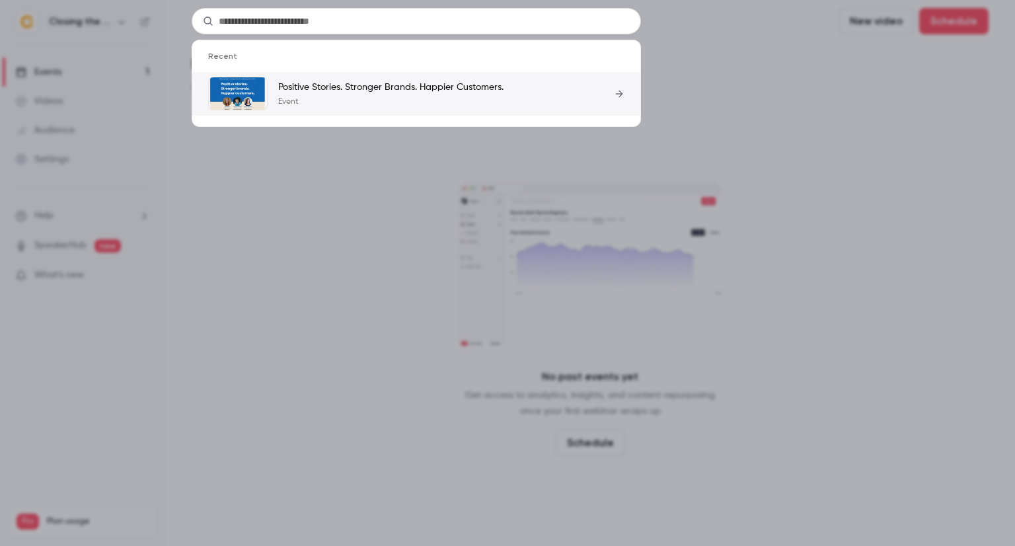
click at [296, 103] on p "Event" at bounding box center [390, 101] width 225 height 11
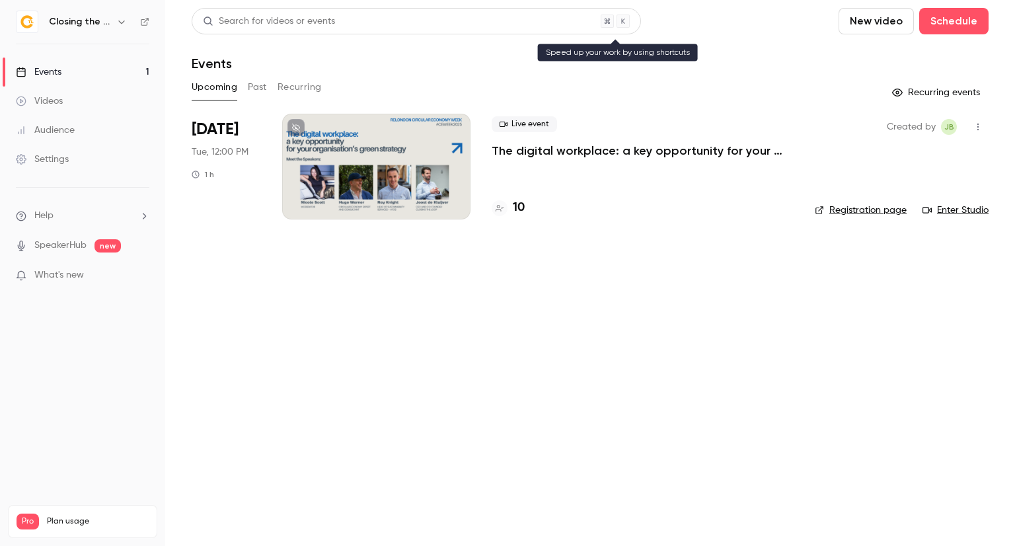
click at [250, 18] on div "Search for videos or events" at bounding box center [269, 22] width 132 height 14
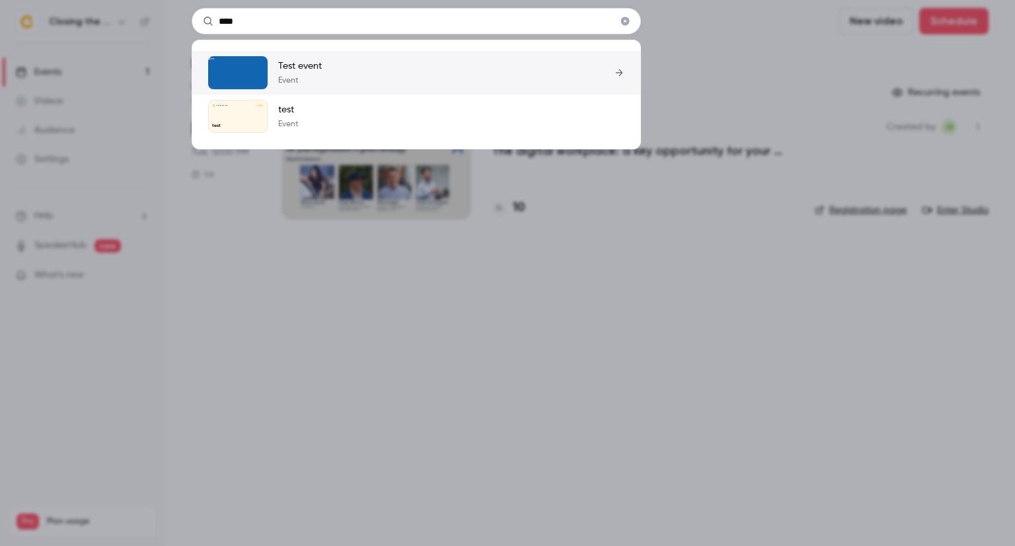
type input "****"
click at [319, 81] on p "Event" at bounding box center [300, 80] width 44 height 11
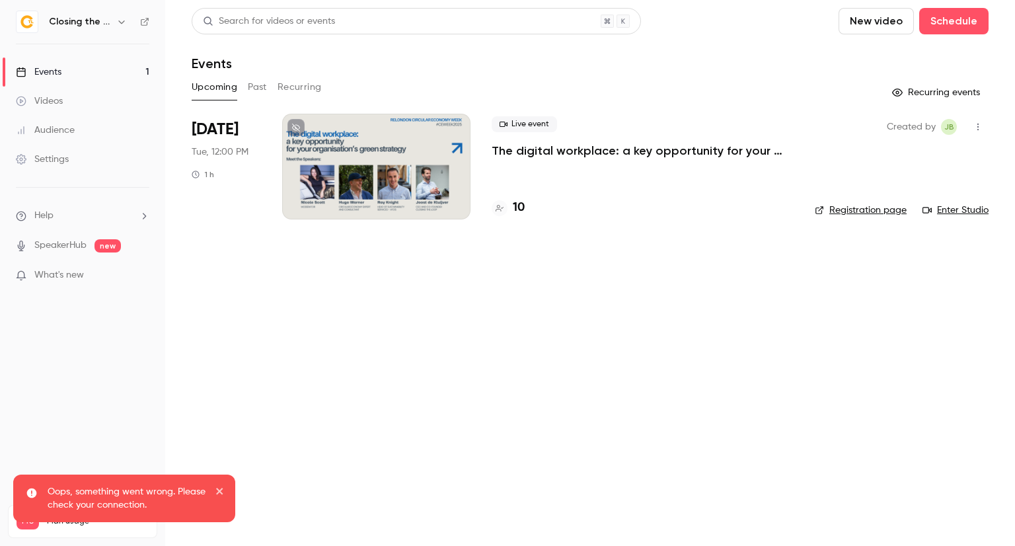
click at [186, 493] on p "Oops, something went wrong. Please check your connection." at bounding box center [127, 498] width 159 height 26
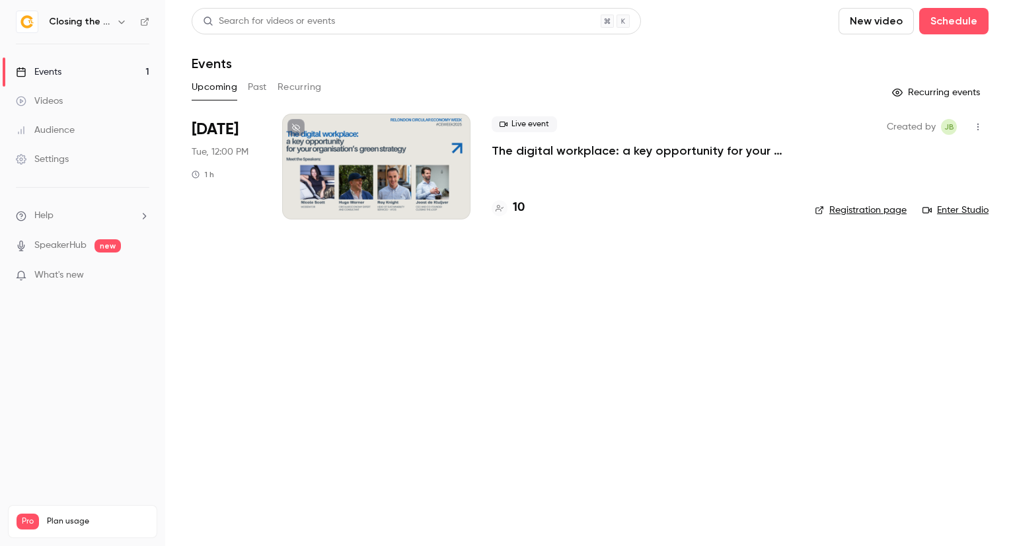
click at [71, 77] on link "Events 1" at bounding box center [82, 71] width 165 height 29
click at [963, 29] on button "Schedule" at bounding box center [953, 21] width 69 height 26
click at [951, 53] on div "One time event" at bounding box center [927, 57] width 100 height 13
click at [542, 153] on p "The digital workplace: a key opportunity for your organisation’s green strategy" at bounding box center [643, 151] width 302 height 16
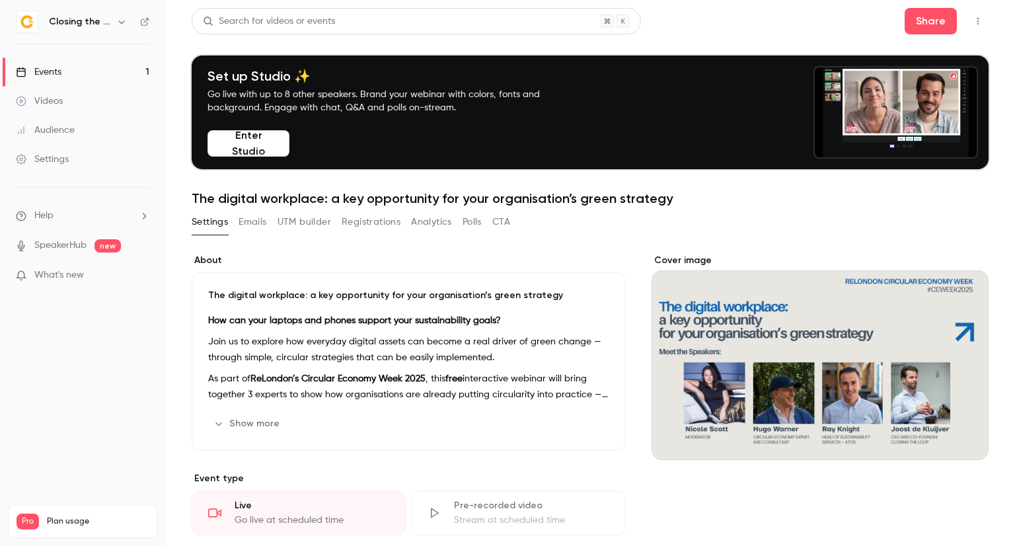
scroll to position [132, 0]
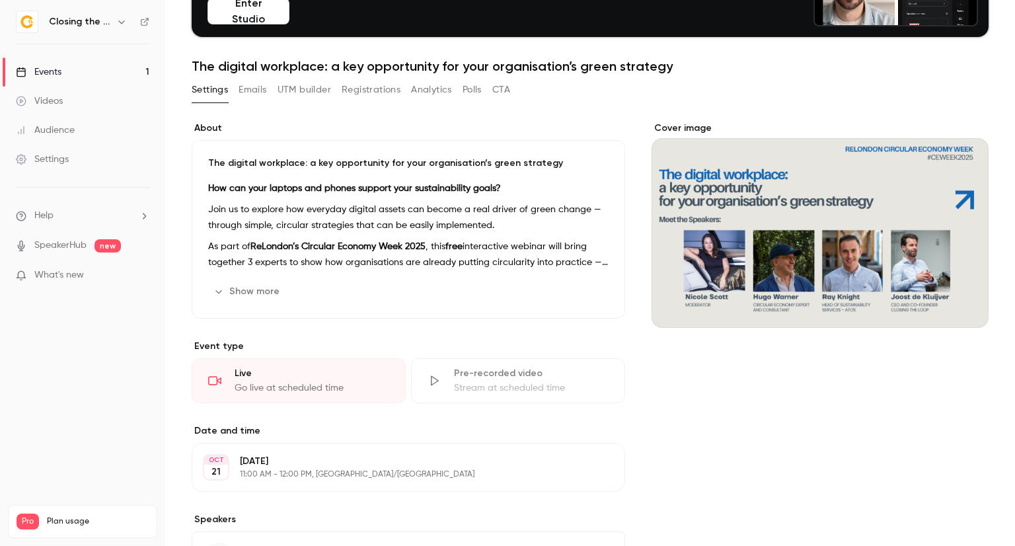
click at [381, 93] on button "Registrations" at bounding box center [371, 89] width 59 height 21
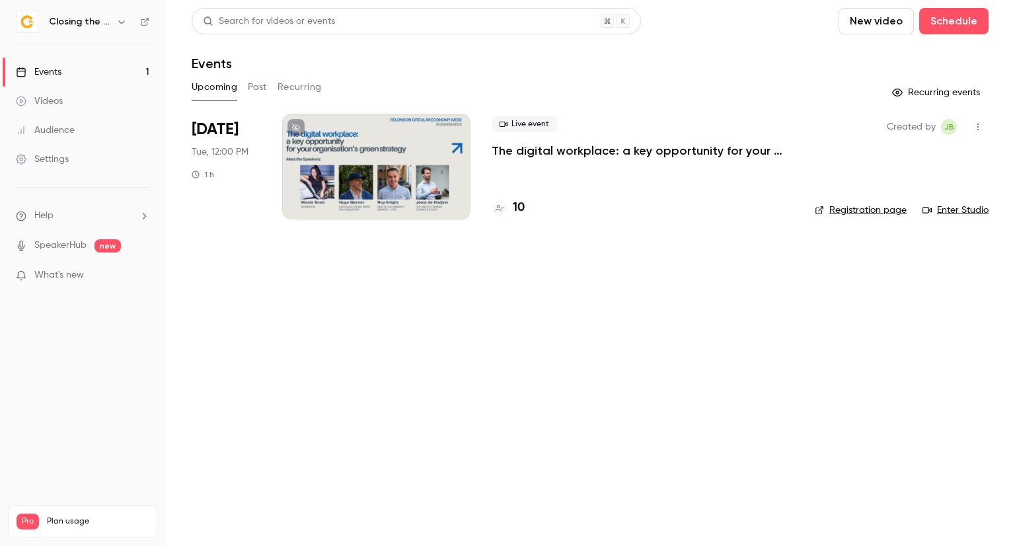
click at [218, 146] on span "Tue, 12:00 PM" at bounding box center [220, 151] width 57 height 13
click at [387, 149] on div at bounding box center [376, 167] width 188 height 106
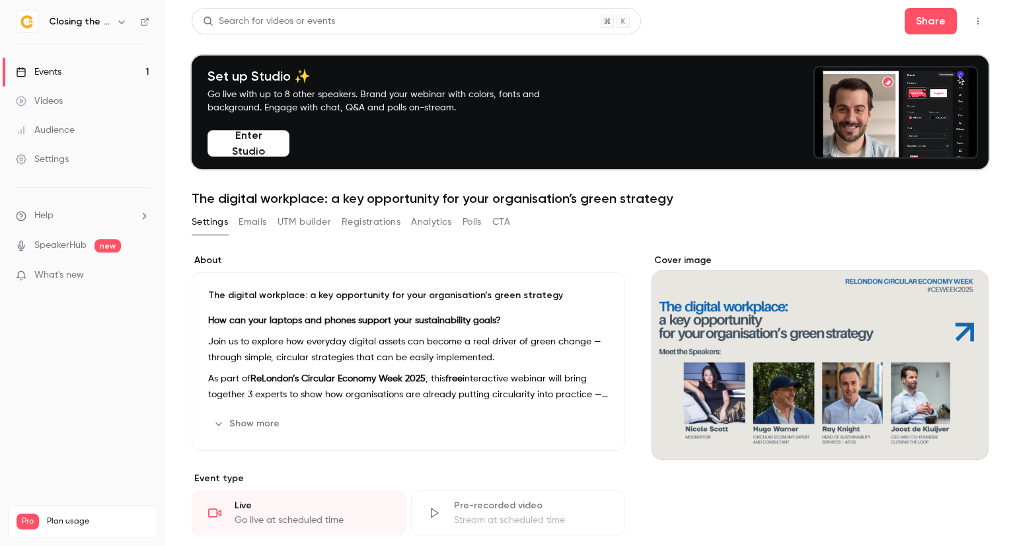
click at [373, 227] on button "Registrations" at bounding box center [371, 221] width 59 height 21
click at [378, 223] on button "Registrations" at bounding box center [371, 221] width 59 height 21
